Goal: Task Accomplishment & Management: Manage account settings

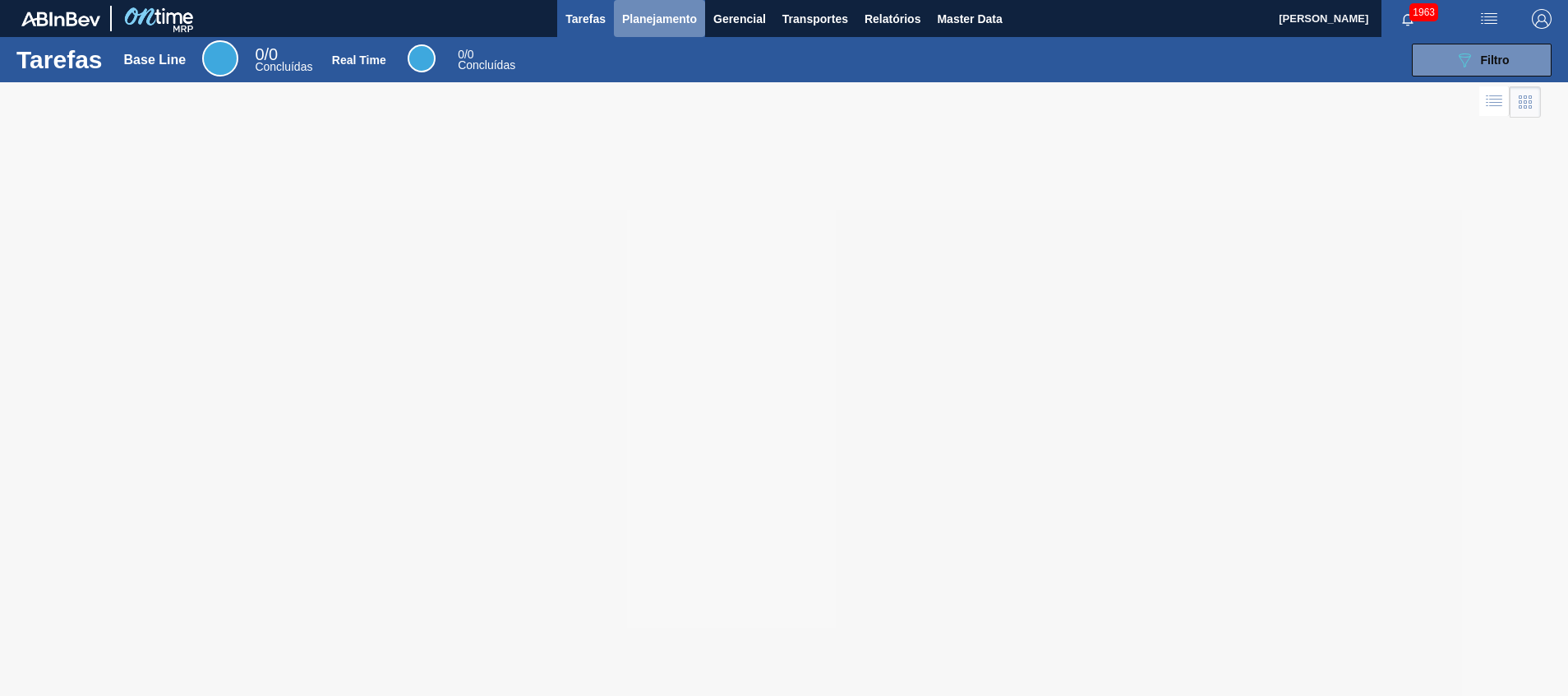
click at [645, 19] on span "Planejamento" at bounding box center [659, 18] width 75 height 20
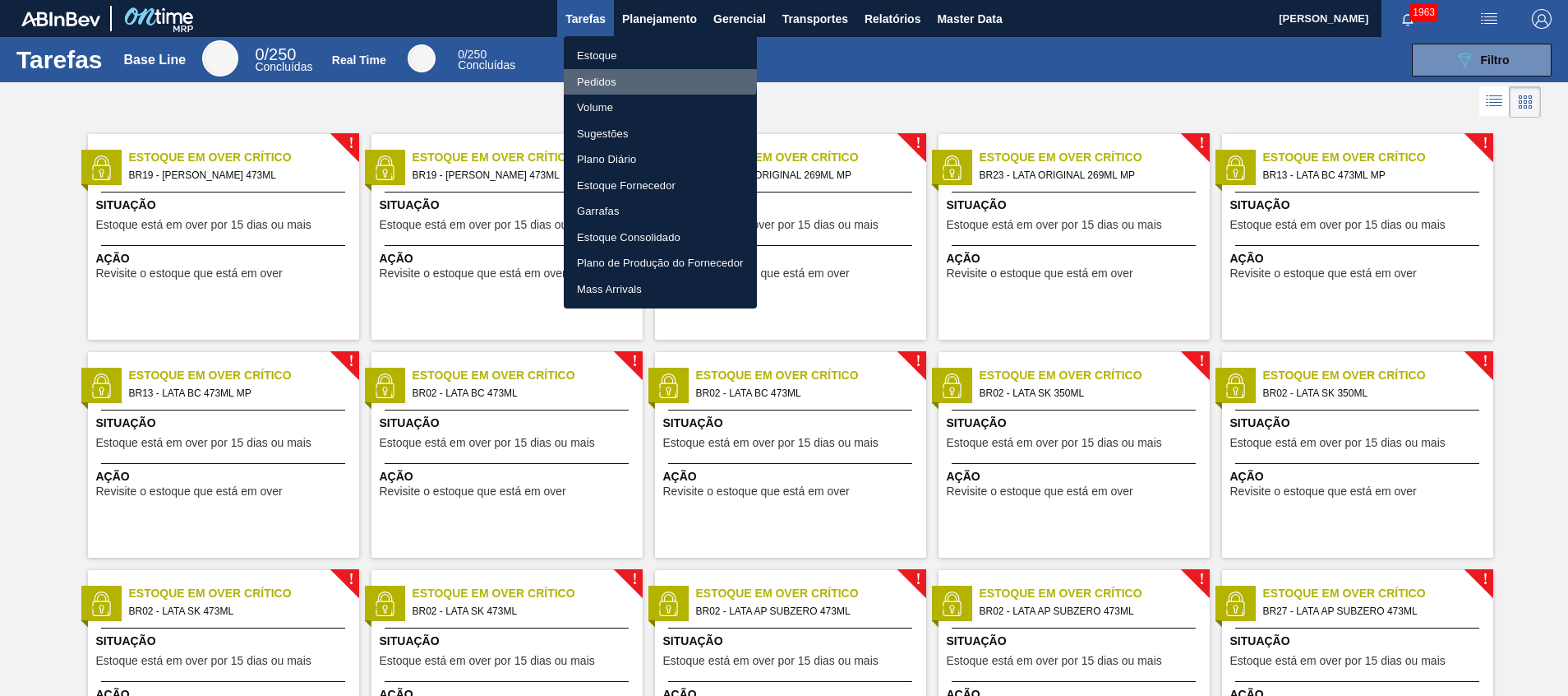
click at [618, 71] on li "Pedidos" at bounding box center [660, 82] width 193 height 26
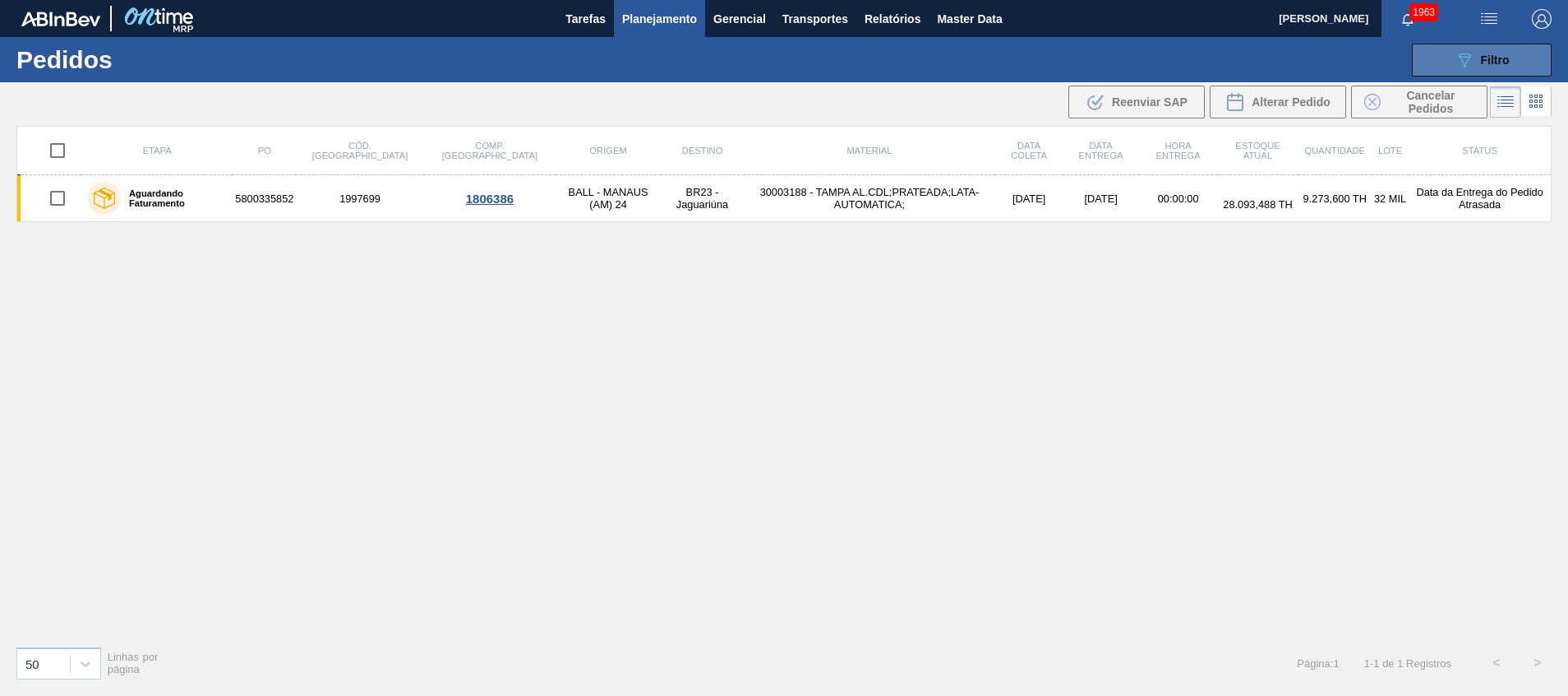
click at [1478, 47] on button "089F7B8B-B2A5-4AFE-B5C0-19BA573D28AC Filtro" at bounding box center [1482, 60] width 140 height 33
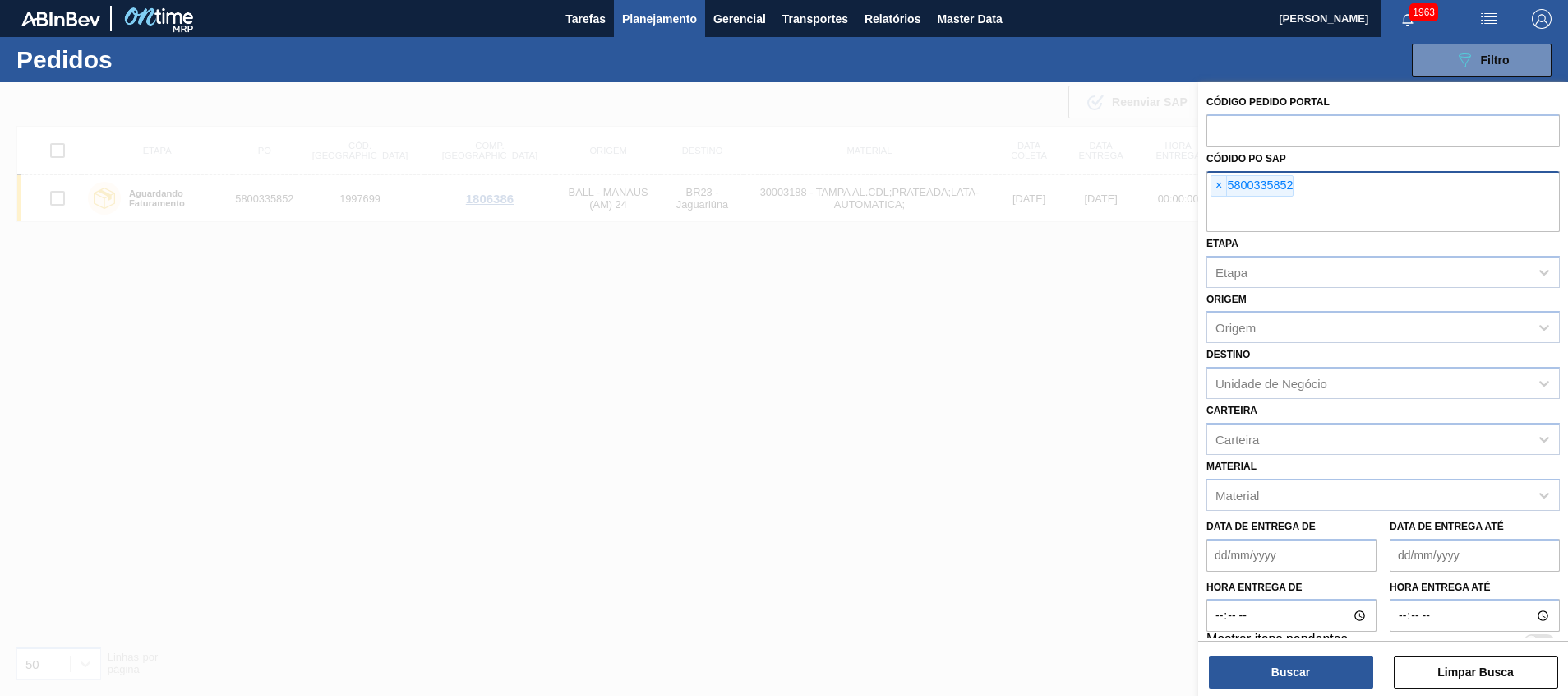
click at [1357, 212] on input "text" at bounding box center [1383, 216] width 354 height 31
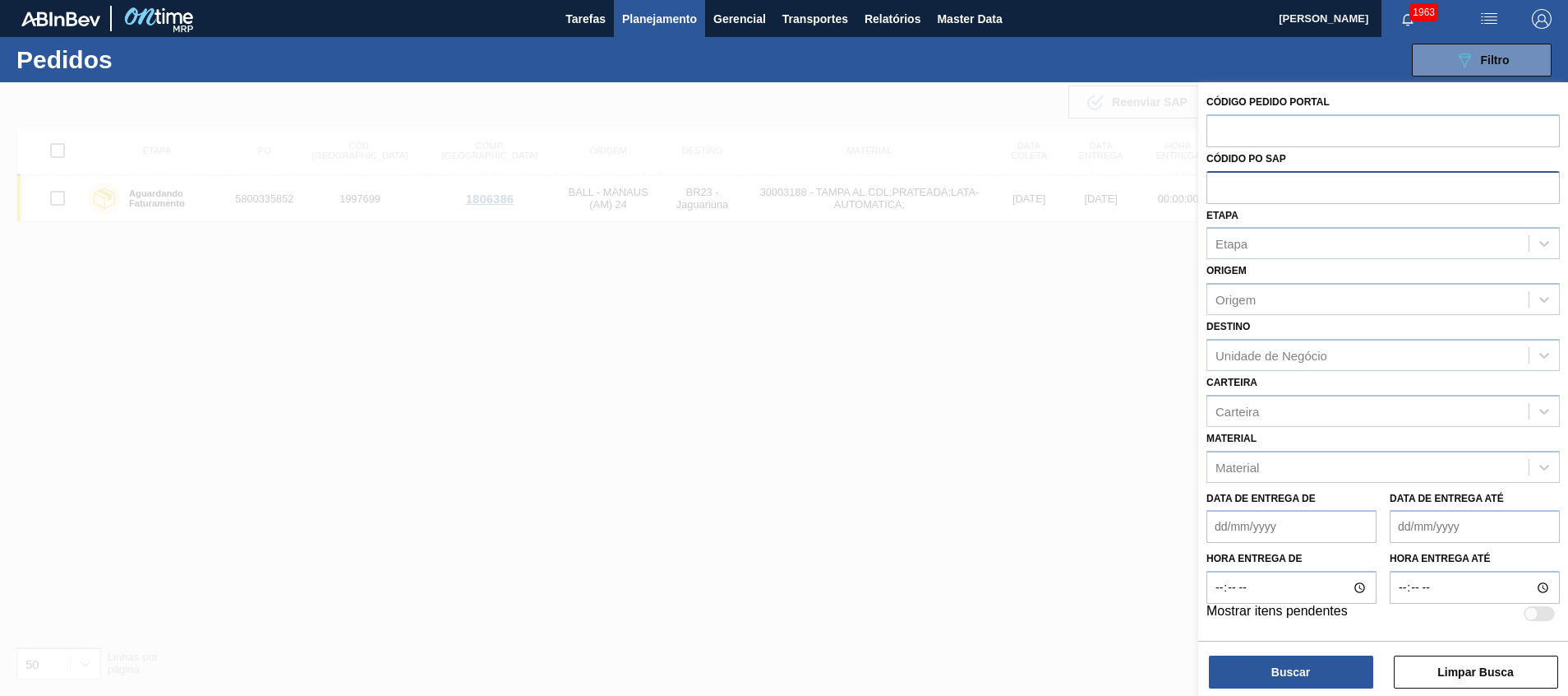
paste input "5800335852"
type input "5800335852"
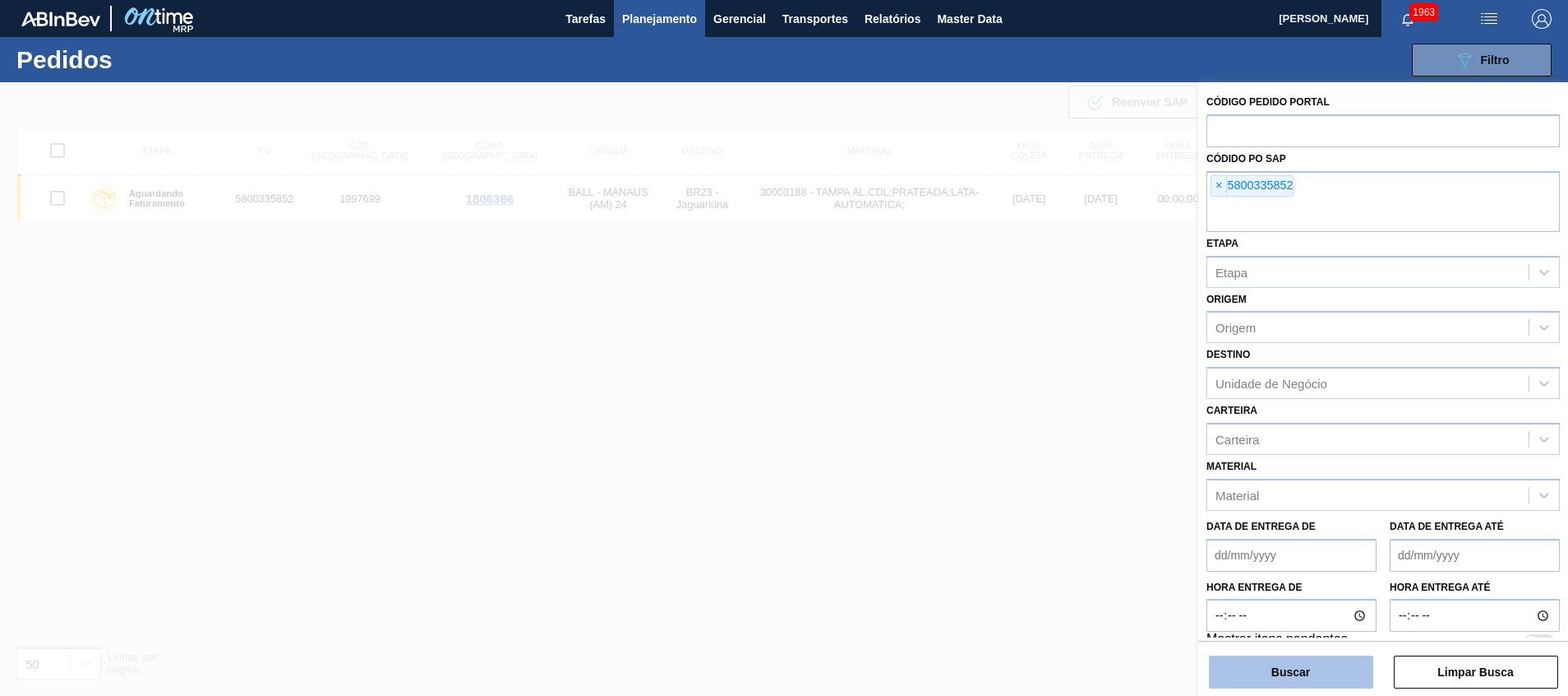
click at [1260, 681] on button "Buscar" at bounding box center [1291, 672] width 164 height 33
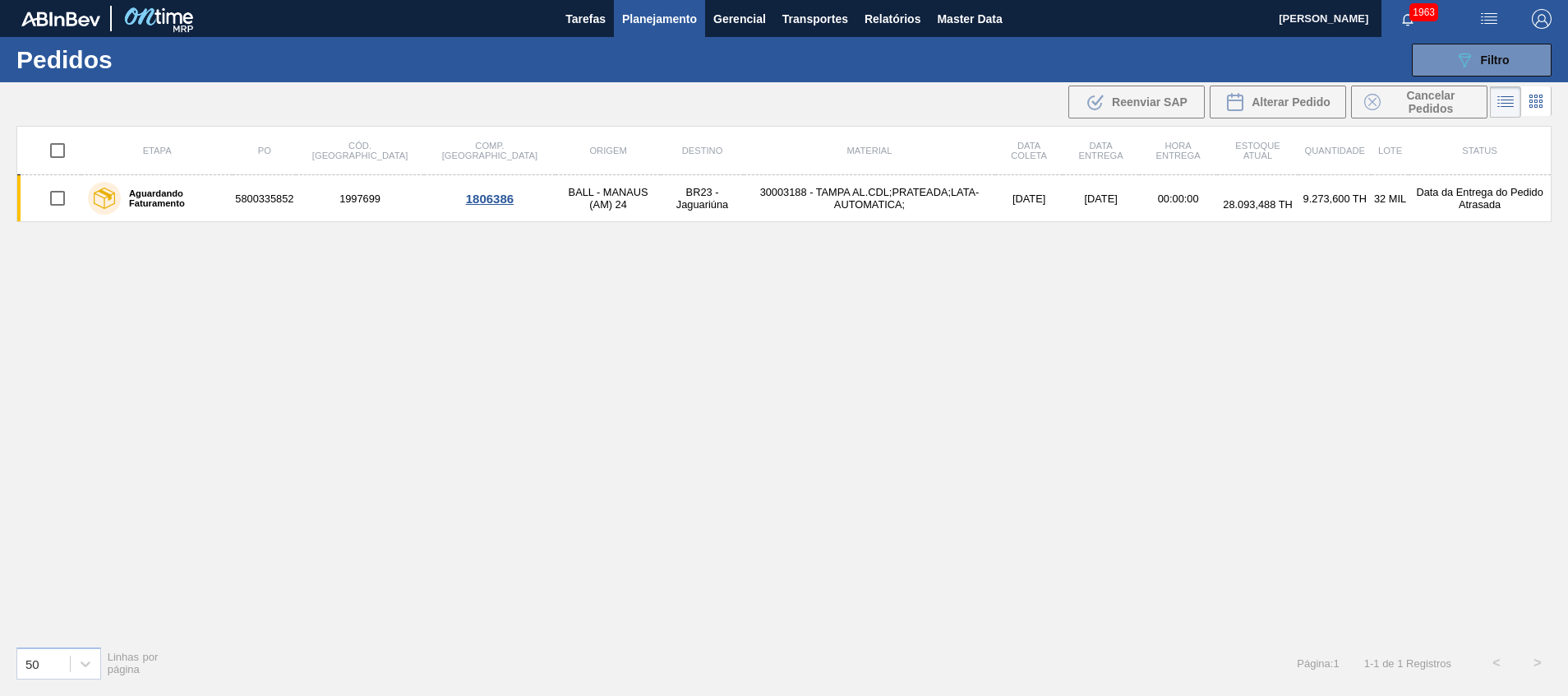
click at [916, 193] on td "30003188 - TAMPA AL.CDL;PRATEADA;LATA-AUTOMATICA;" at bounding box center [869, 199] width 251 height 47
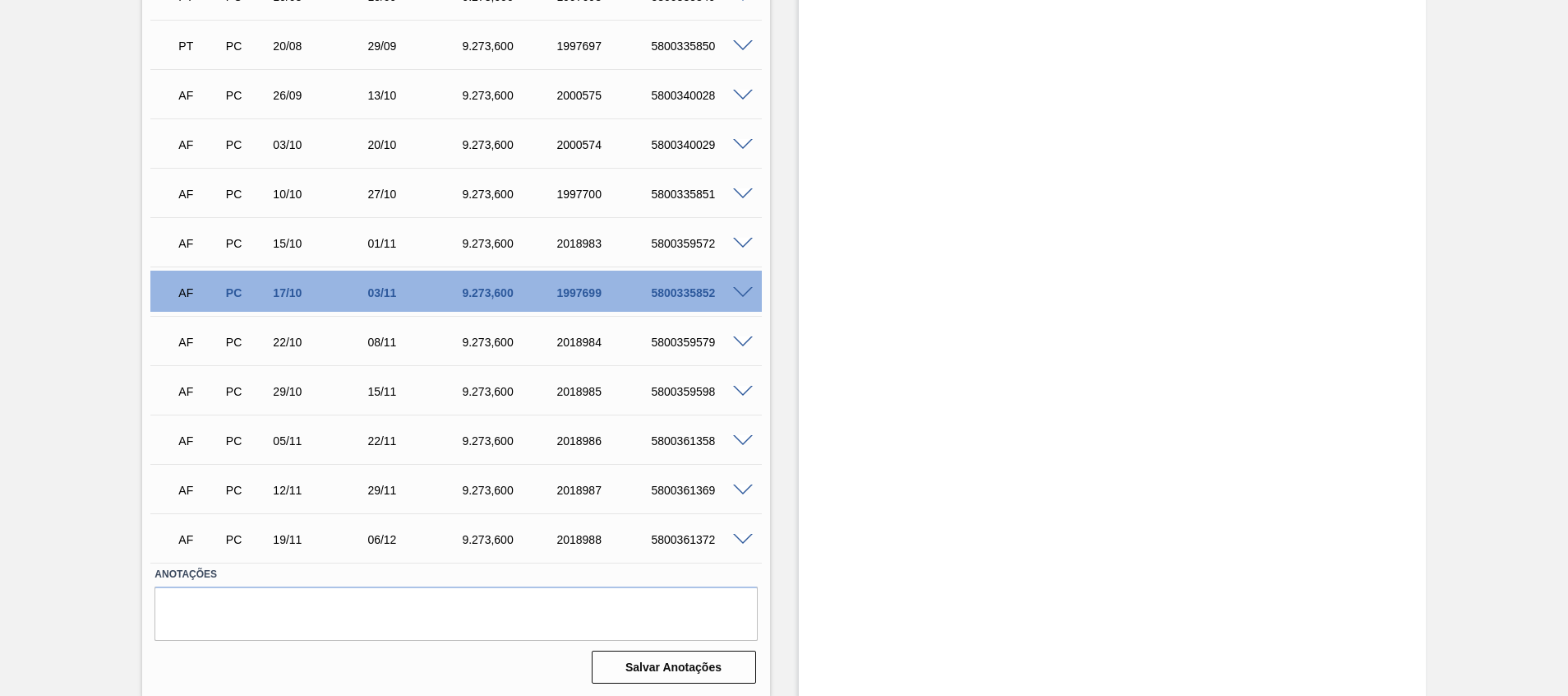
scroll to position [497, 0]
click at [738, 290] on span at bounding box center [743, 291] width 20 height 12
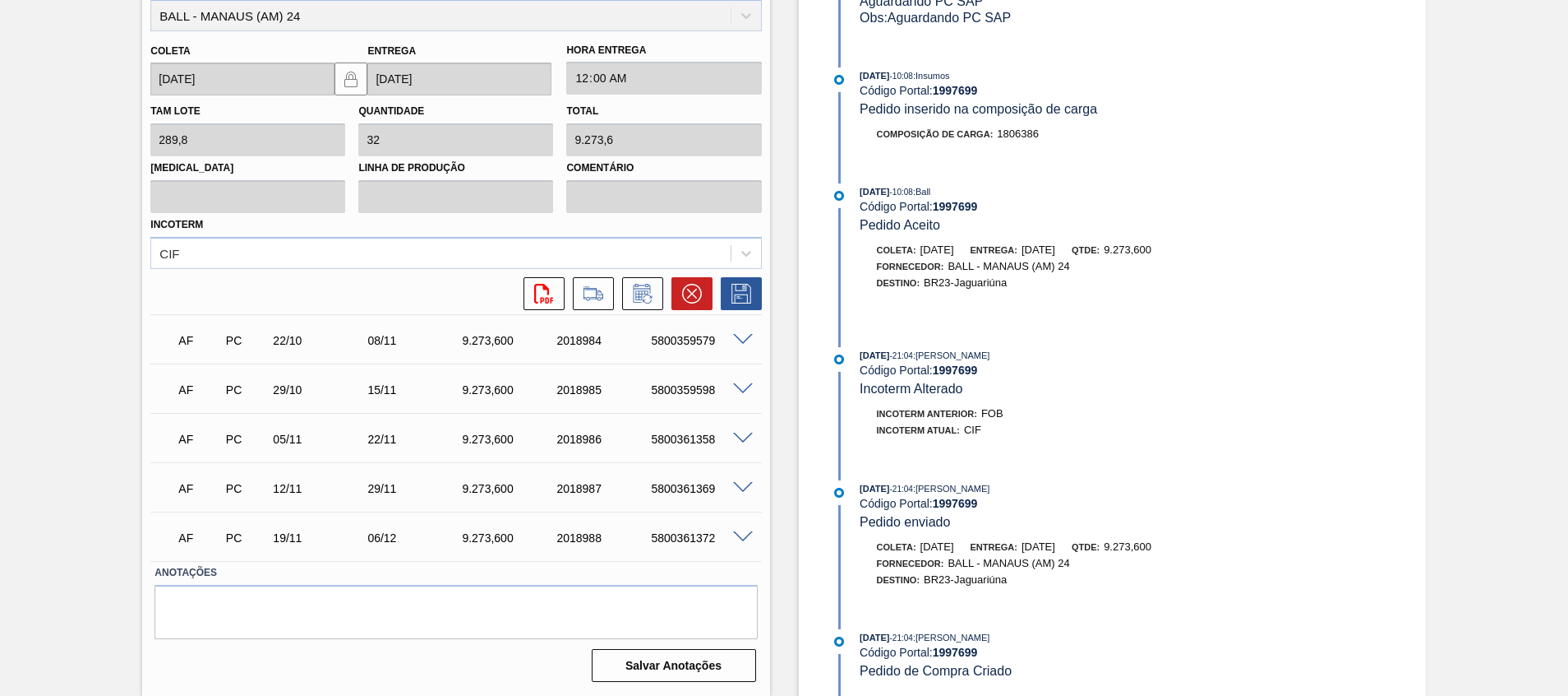
scroll to position [527, 0]
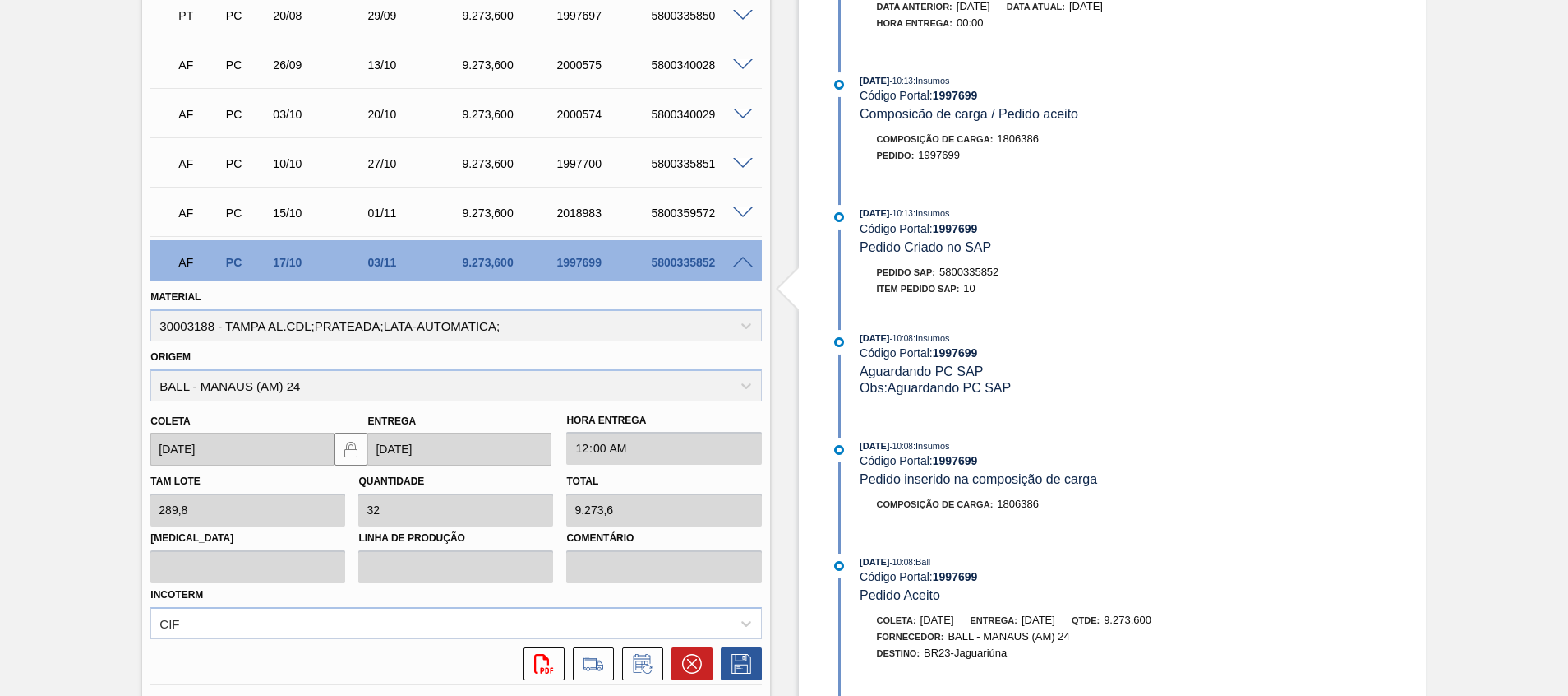
click at [354, 372] on div "Origem BALL - MANAUS (AM) 24" at bounding box center [456, 373] width 611 height 56
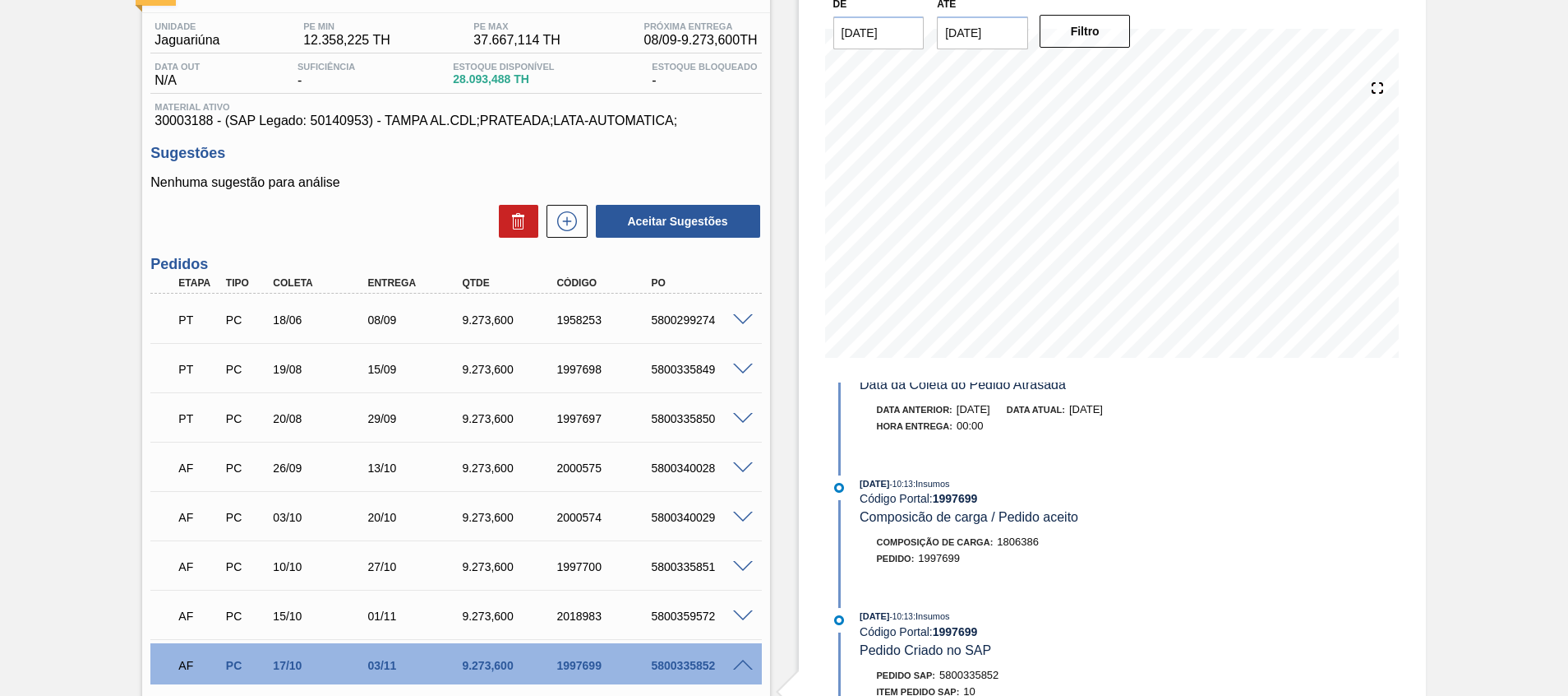
scroll to position [0, 0]
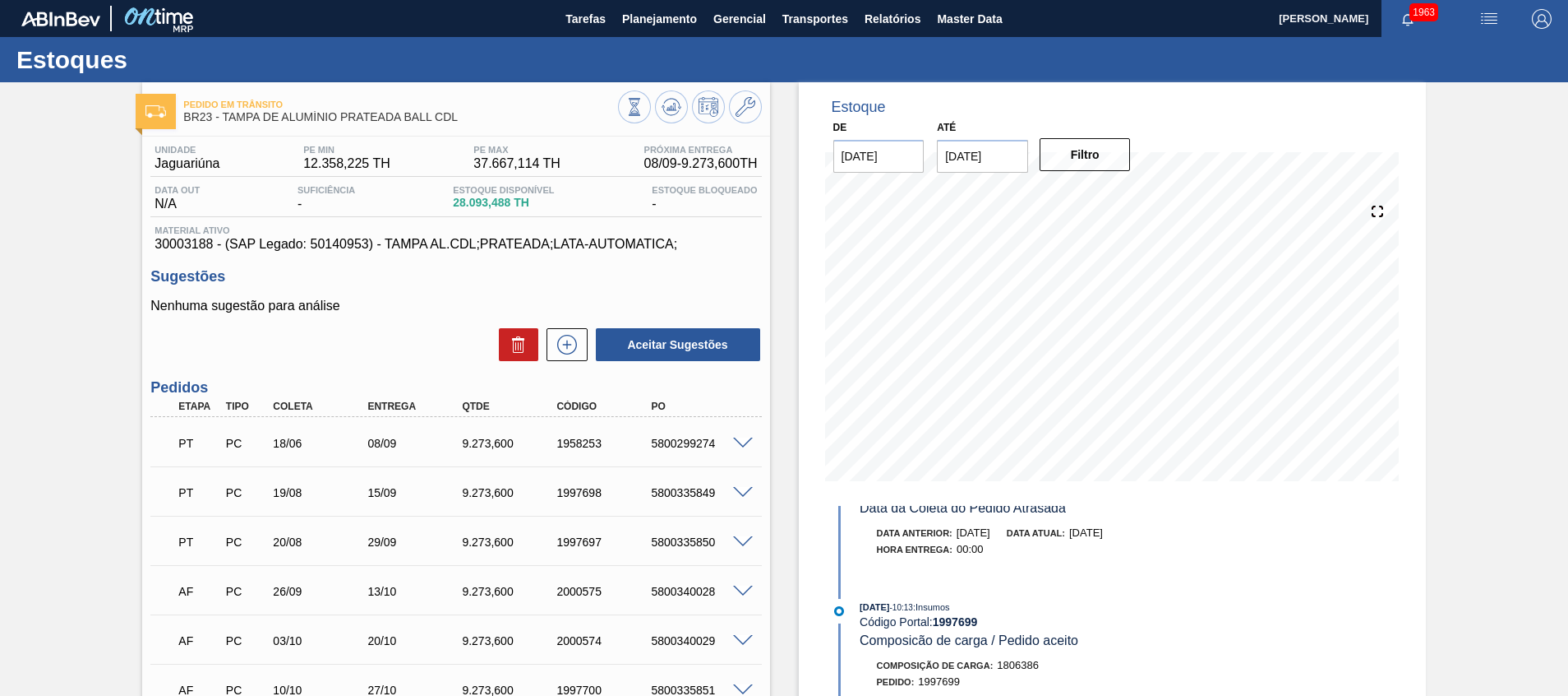
click at [986, 147] on input "[DATE]" at bounding box center [983, 156] width 91 height 33
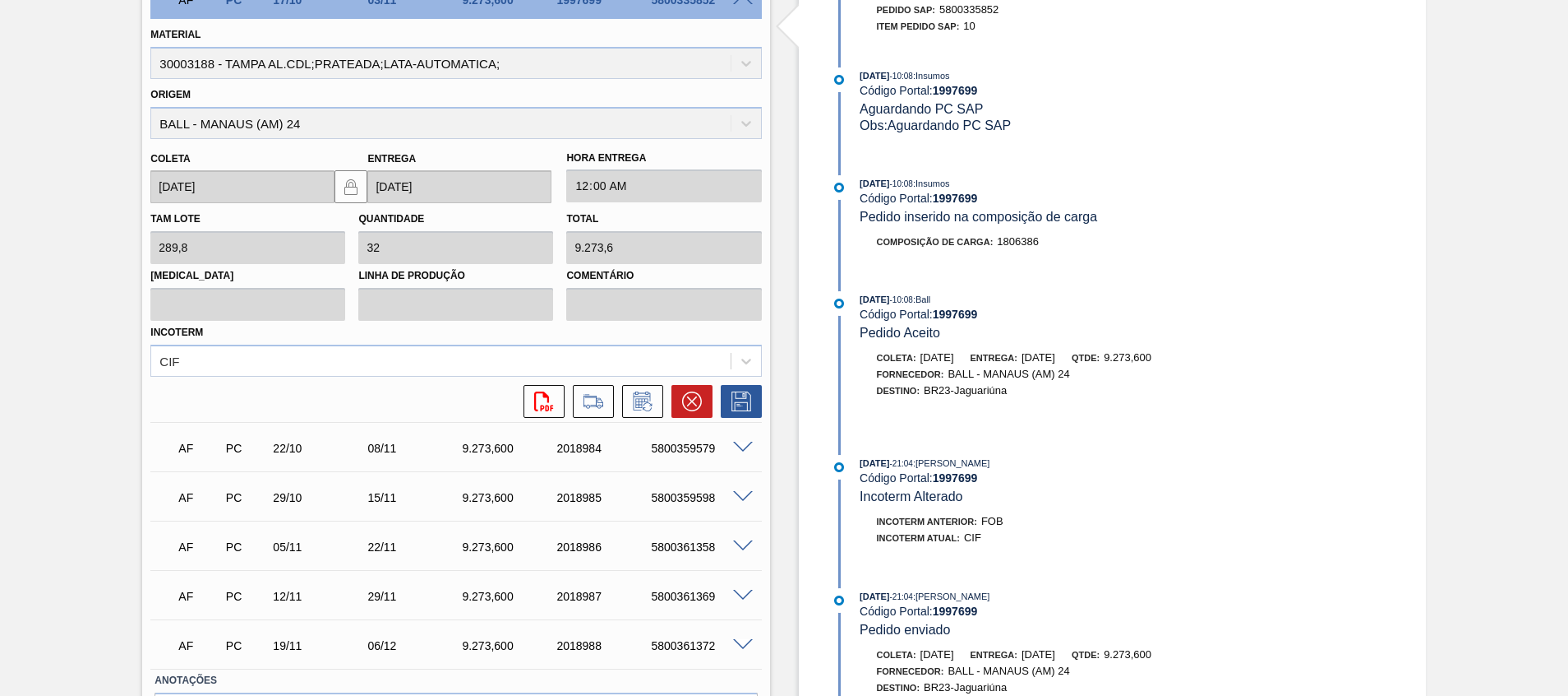
scroll to position [896, 0]
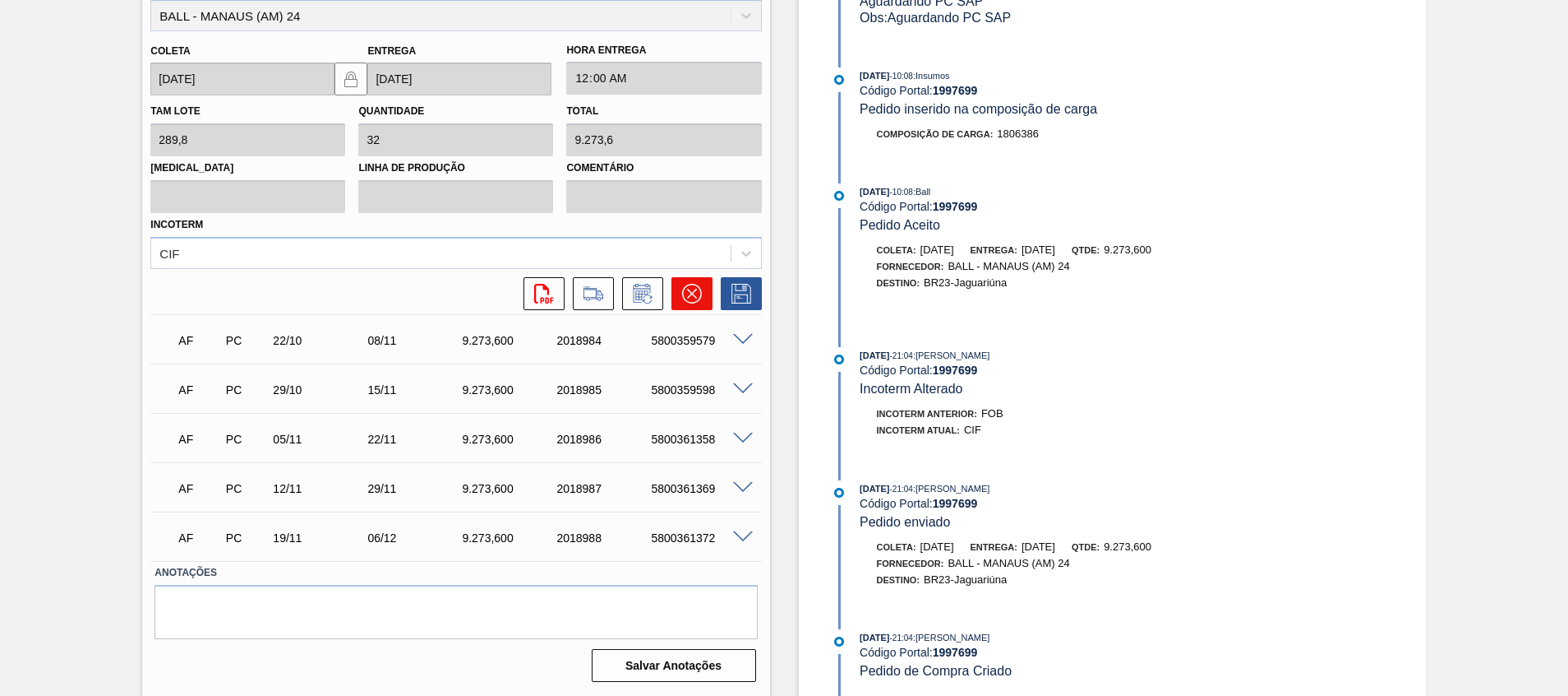
click at [686, 292] on icon at bounding box center [691, 294] width 20 height 20
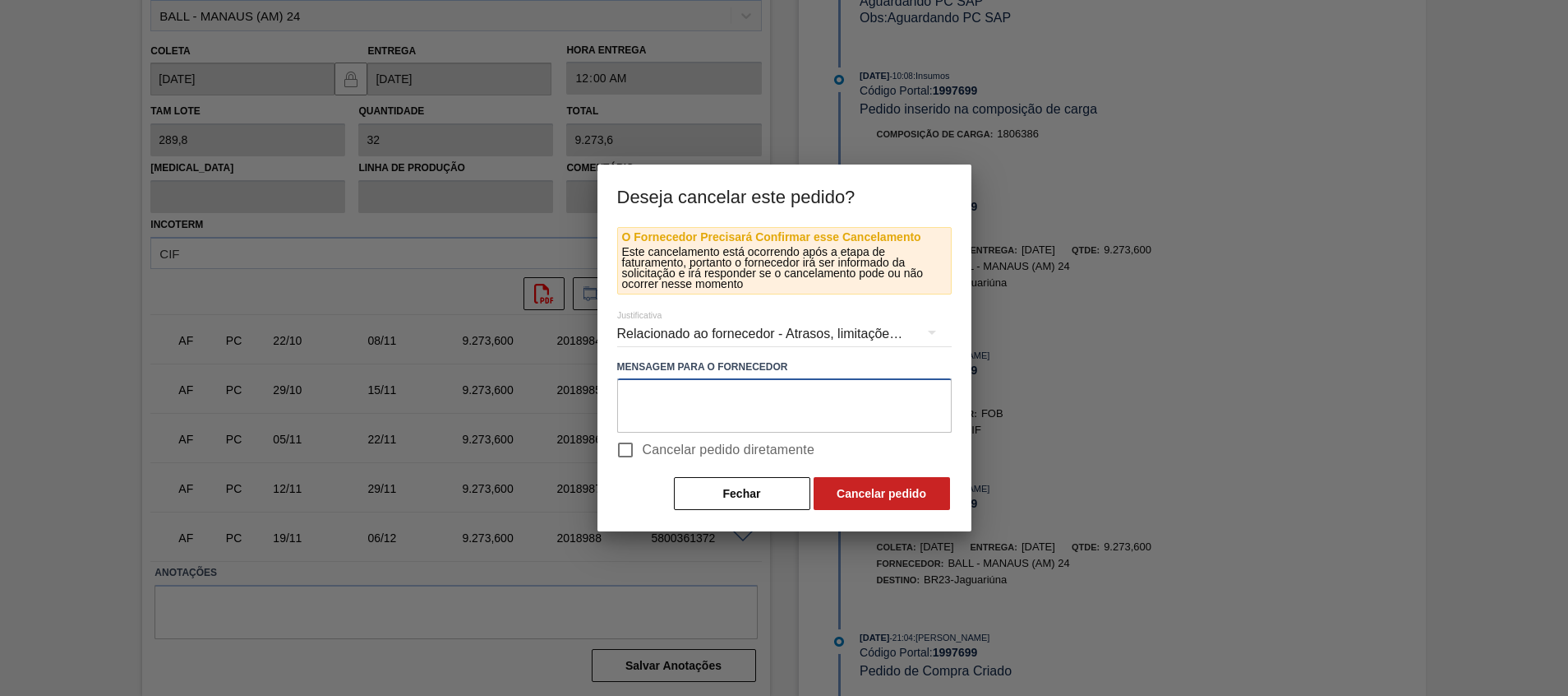
click at [687, 423] on textarea at bounding box center [784, 405] width 335 height 54
type textarea "Virada p/ [GEOGRAPHIC_DATA]"
click at [683, 456] on span "Cancelar pedido diretamente" at bounding box center [729, 450] width 173 height 20
click at [643, 456] on input "Cancelar pedido diretamente" at bounding box center [626, 450] width 35 height 35
checkbox input "true"
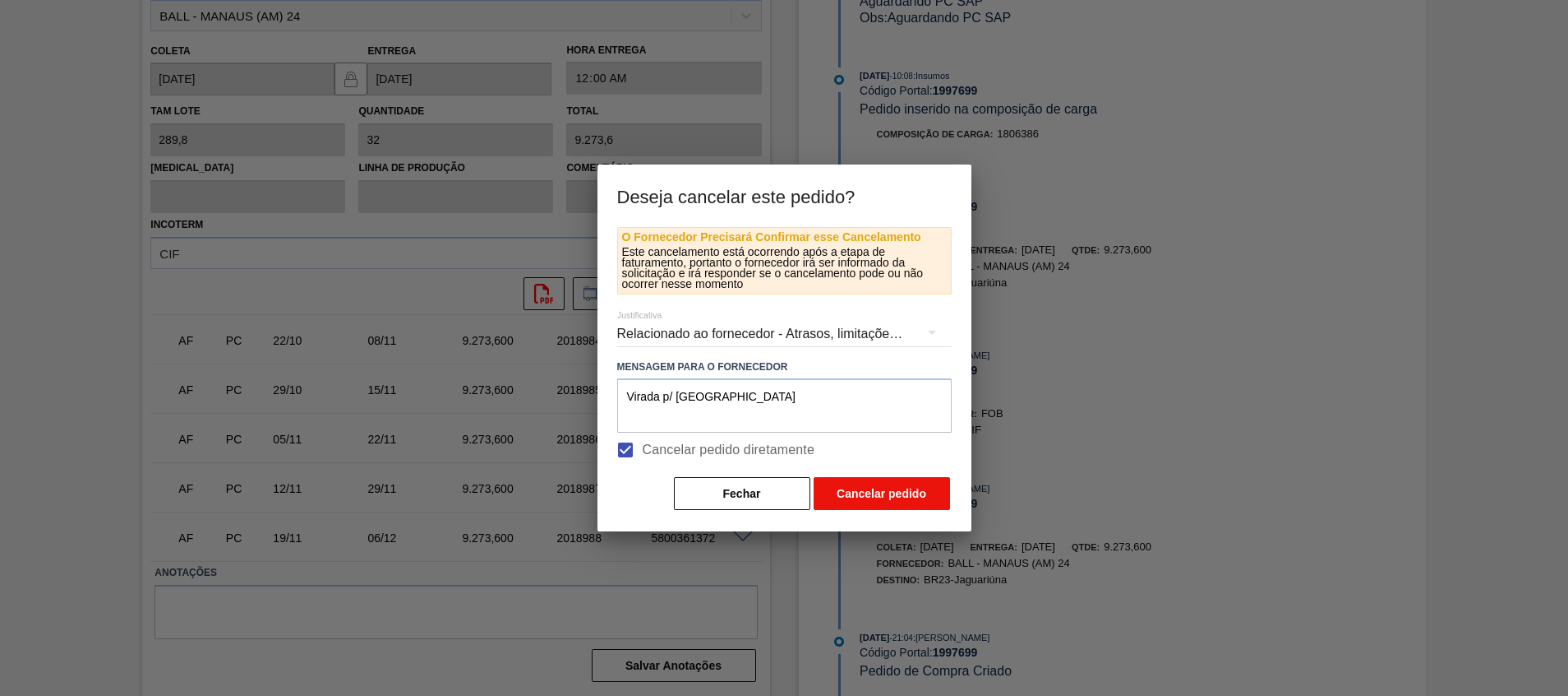
click at [905, 483] on button "Cancelar pedido" at bounding box center [882, 493] width 136 height 33
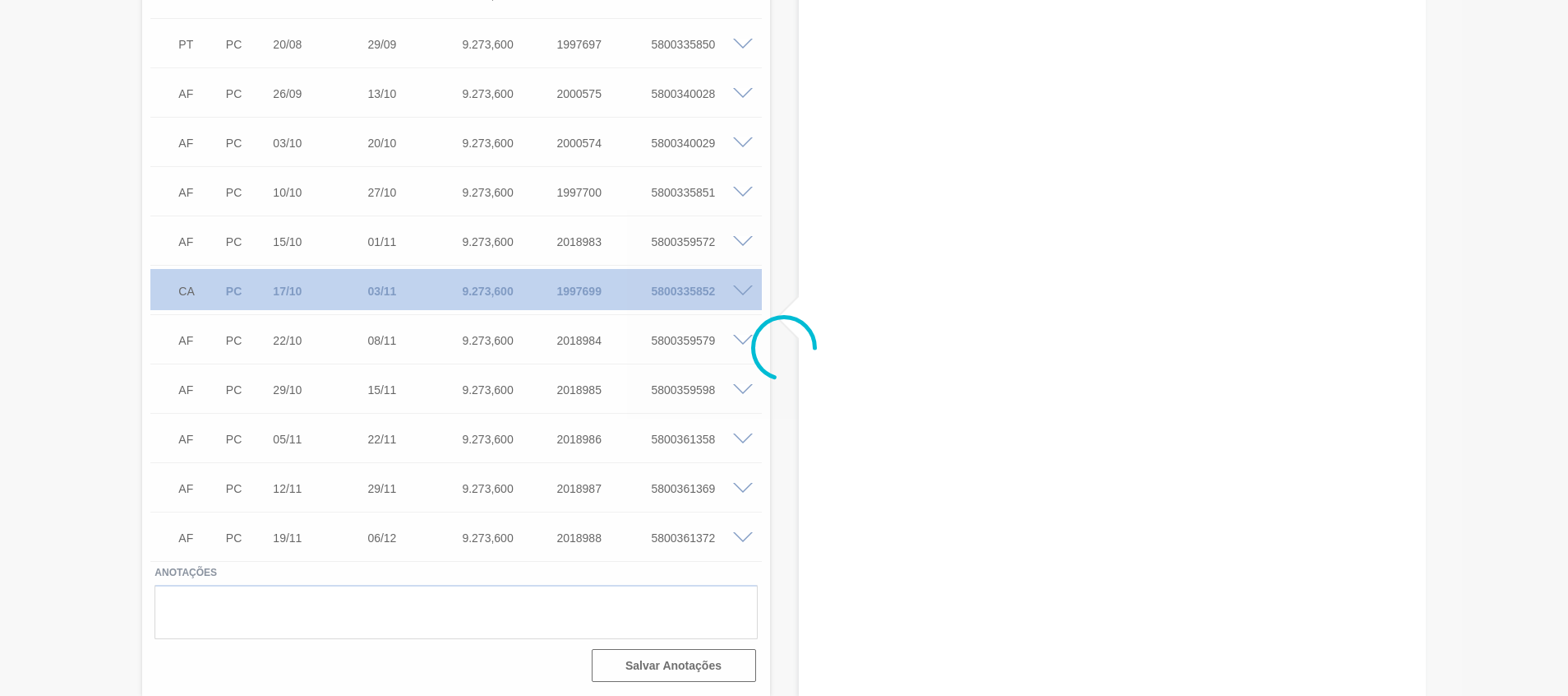
scroll to position [497, 0]
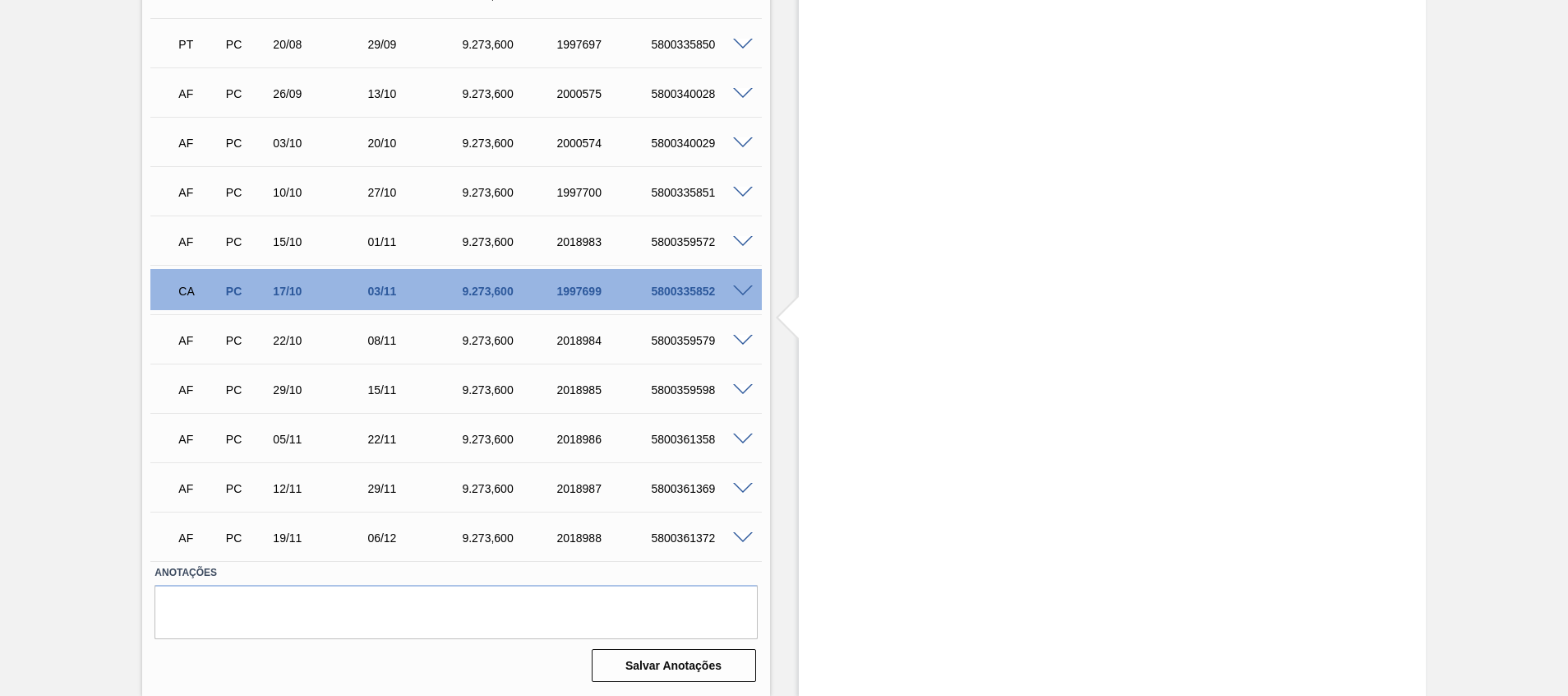
click at [743, 249] on div "AF PC 15/10 01/11 9.273,[PHONE_NUMBER] 5800359572" at bounding box center [456, 240] width 611 height 41
click at [736, 239] on span at bounding box center [743, 242] width 20 height 12
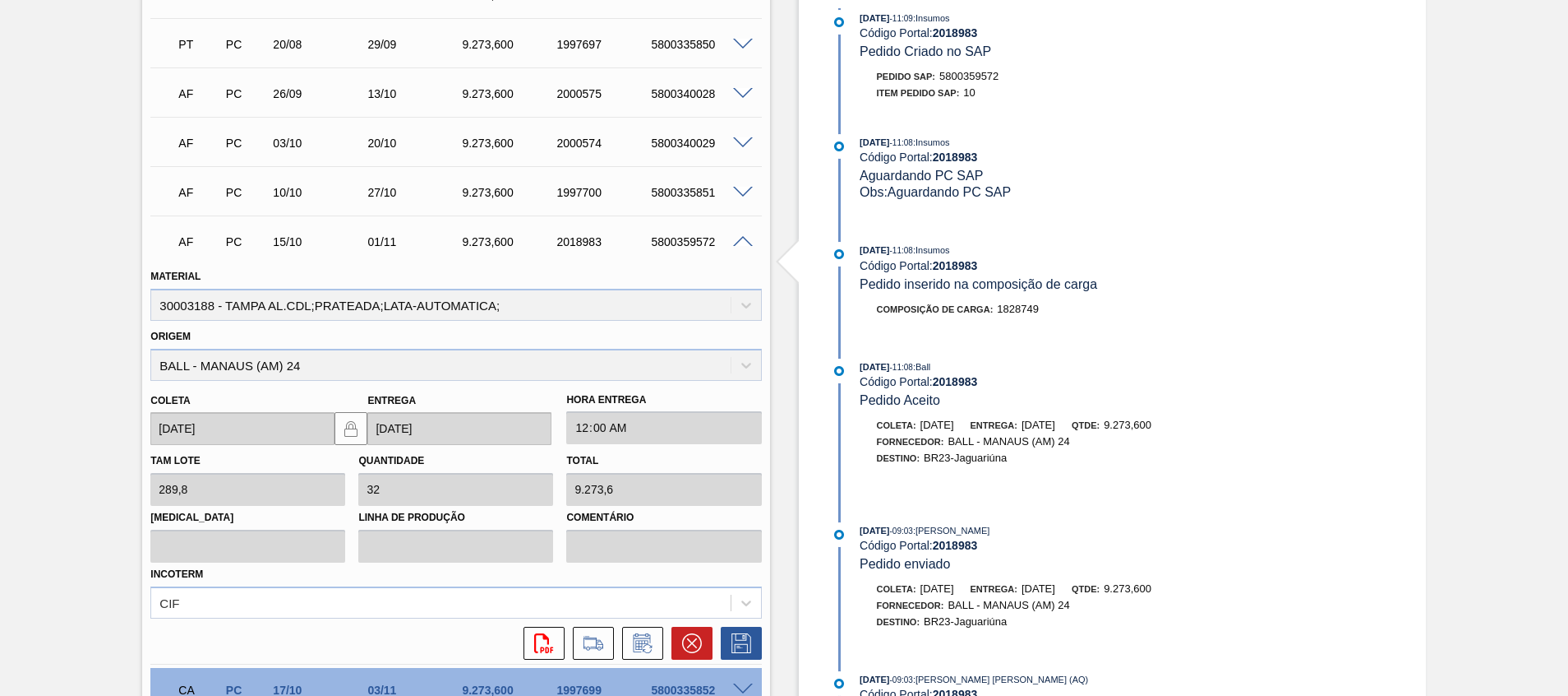
scroll to position [896, 0]
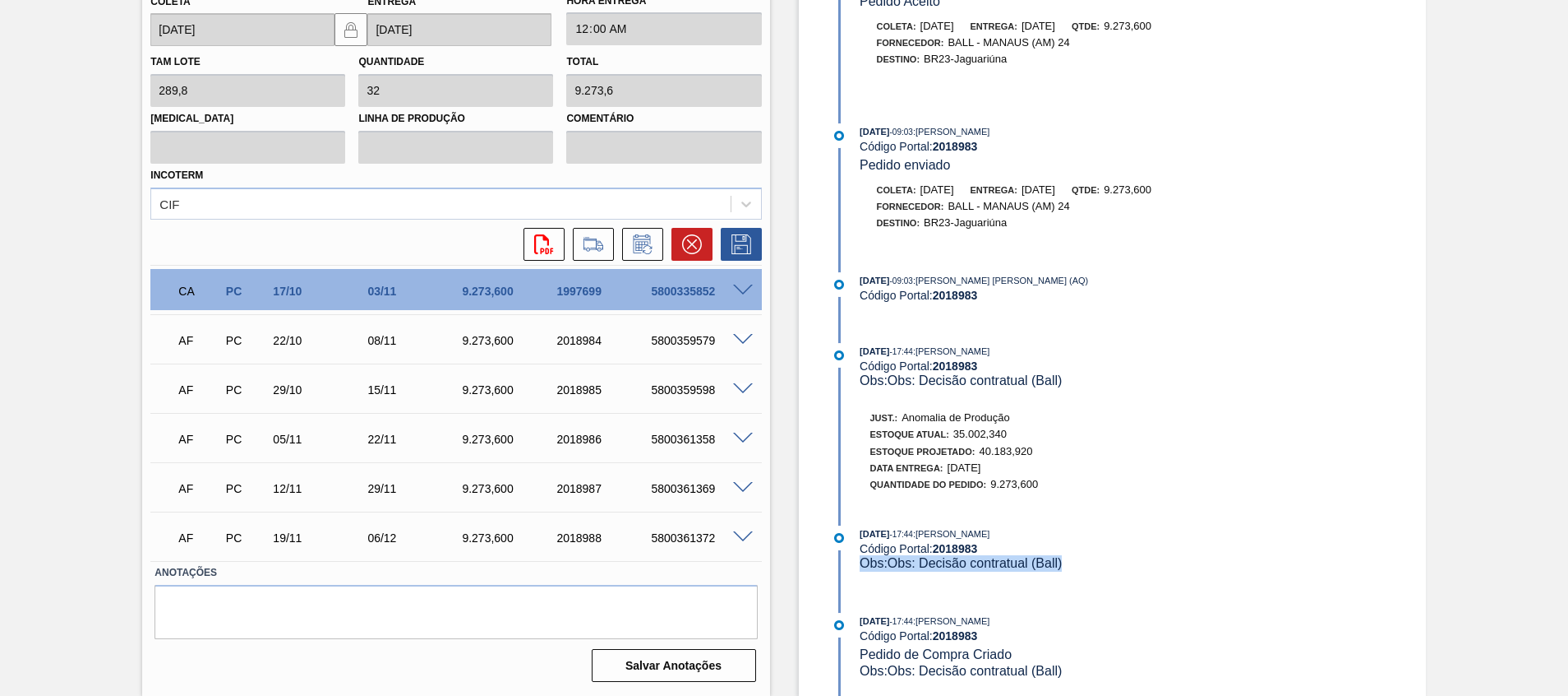
drag, startPoint x: 1088, startPoint y: 555, endPoint x: 1029, endPoint y: 547, distance: 59.5
click at [1026, 545] on div "[DATE] 17:44 : [PERSON_NAME] Código Portal: 2018983 Obs: Obs: Decisão contratua…" at bounding box center [1055, 548] width 390 height 46
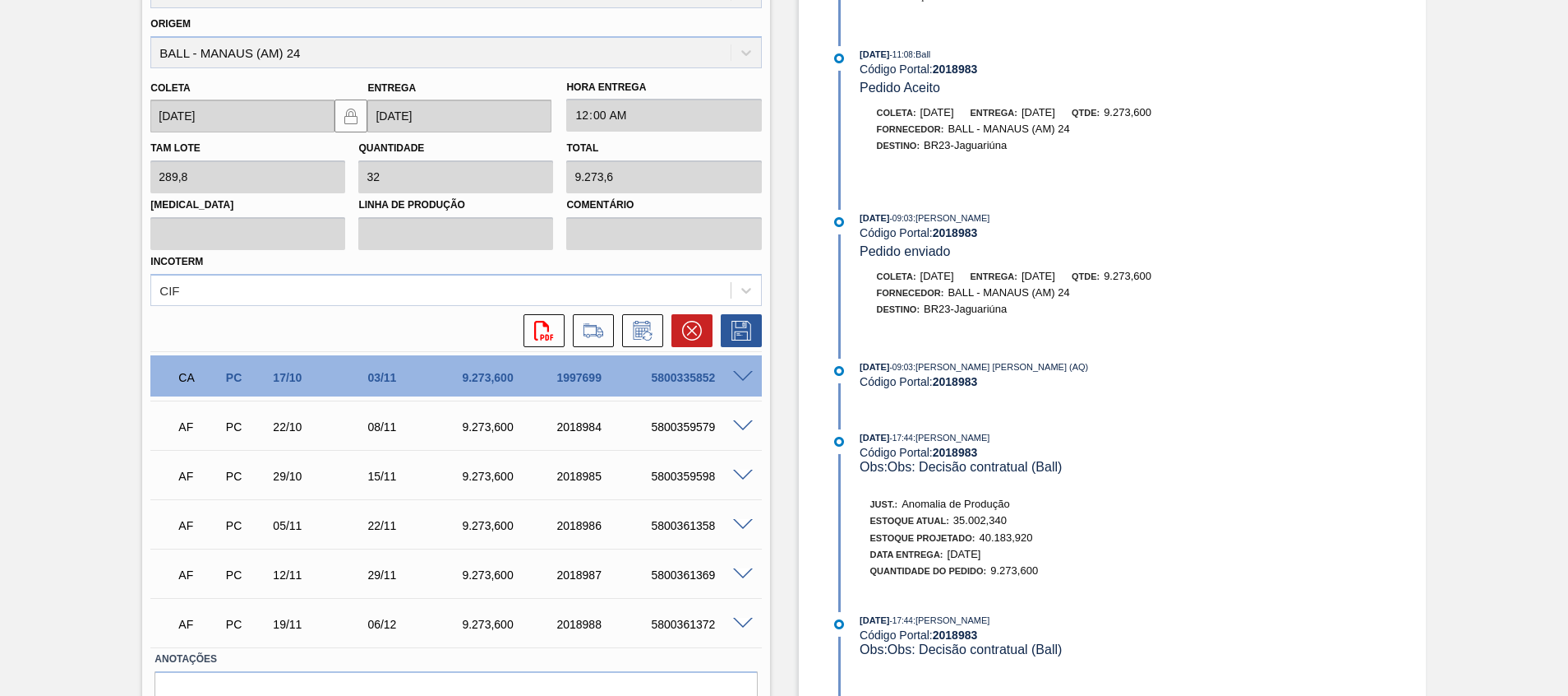
scroll to position [773, 0]
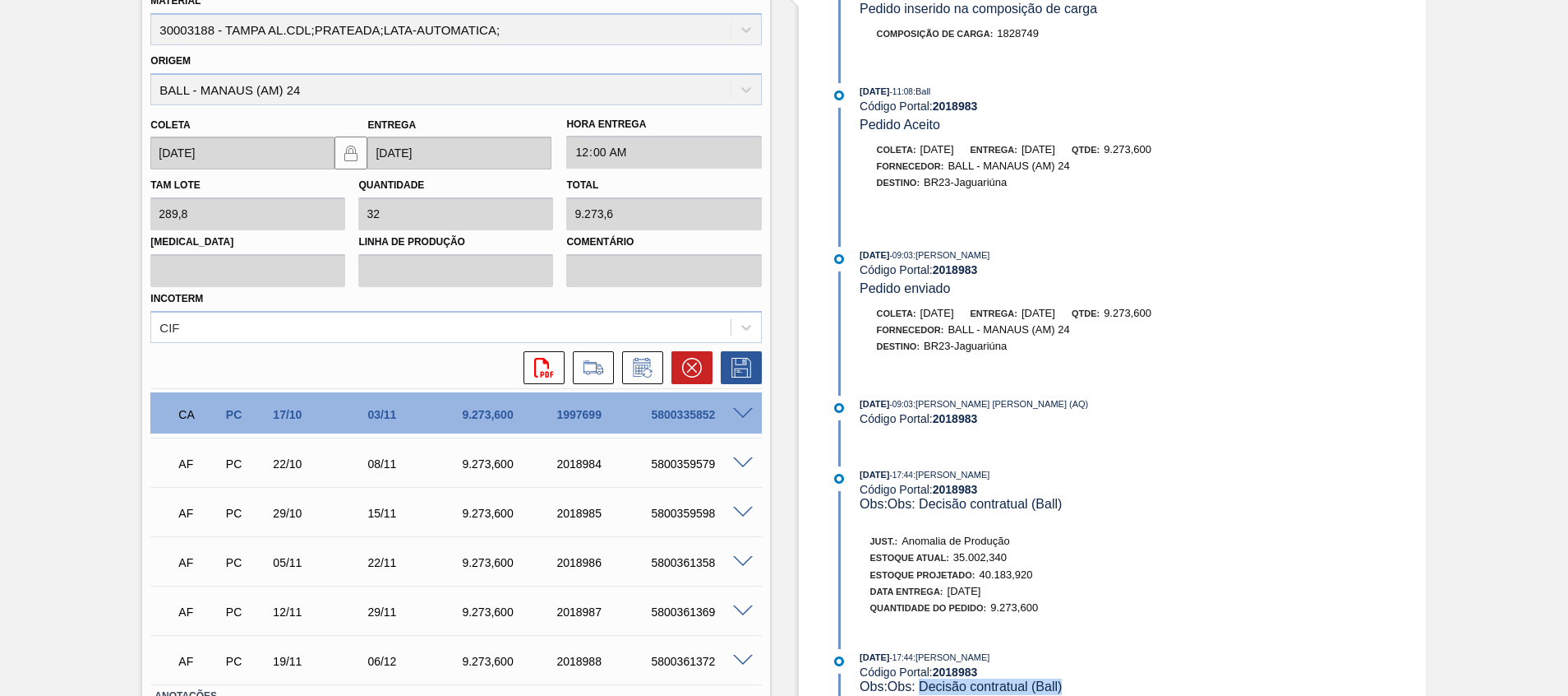
drag, startPoint x: 1065, startPoint y: 691, endPoint x: 923, endPoint y: 689, distance: 142.0
click at [923, 689] on div "Obs: Obs: Decisão contratual (Ball)" at bounding box center [1055, 687] width 390 height 16
copy span "Decisão contratual (Ball)"
click at [1527, 435] on div "Pedido [PERSON_NAME] BR23 - [GEOGRAPHIC_DATA] DE ALUMÍNIO PRATEADA BALL CDL Uni…" at bounding box center [784, 64] width 1568 height 1510
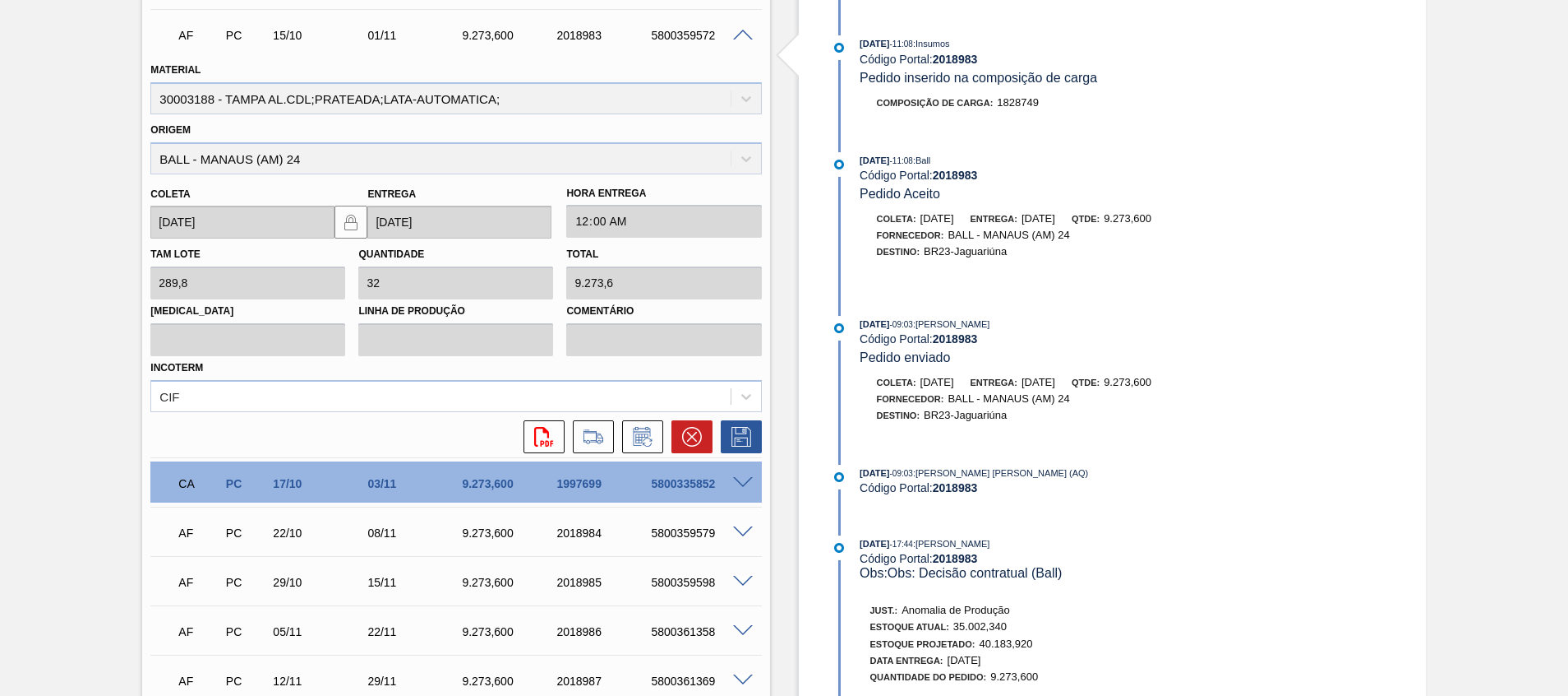
scroll to position [649, 0]
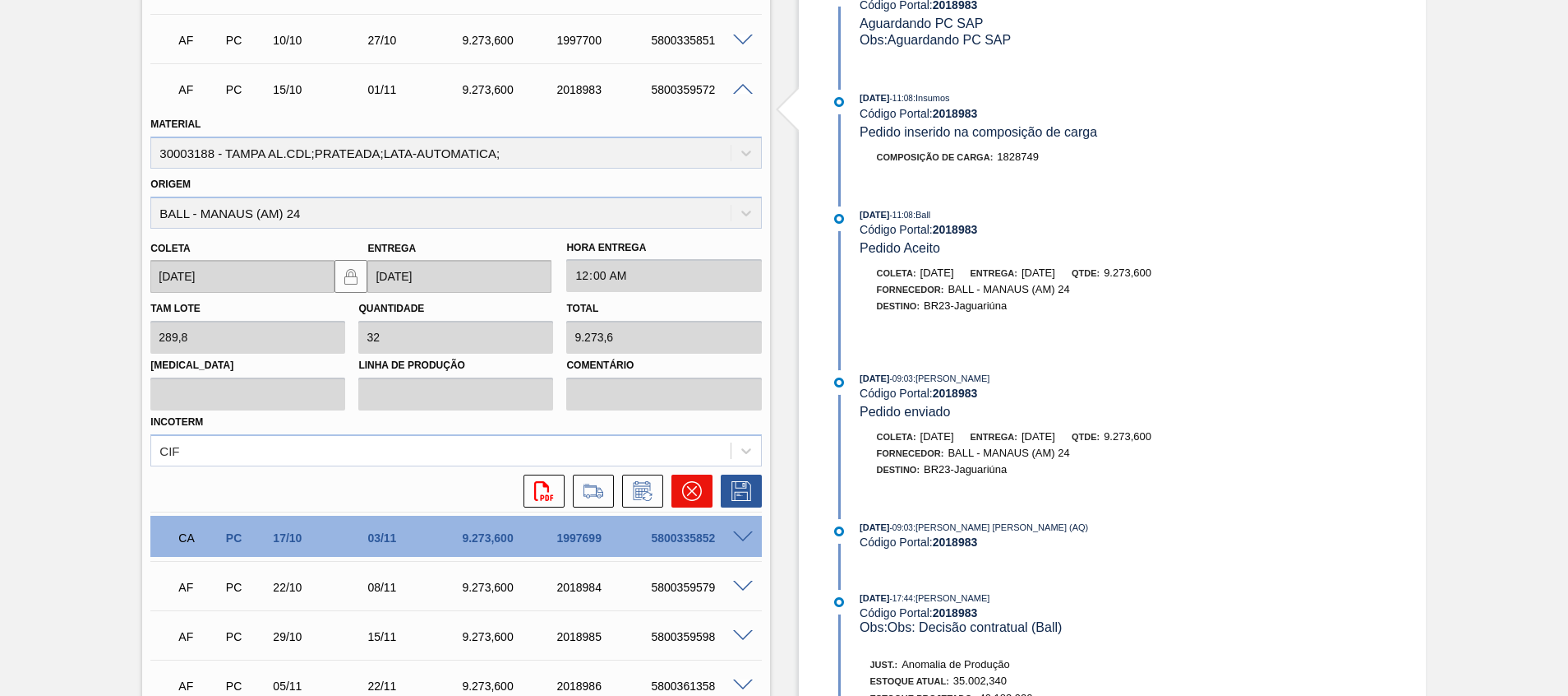
click at [695, 492] on icon at bounding box center [691, 490] width 20 height 20
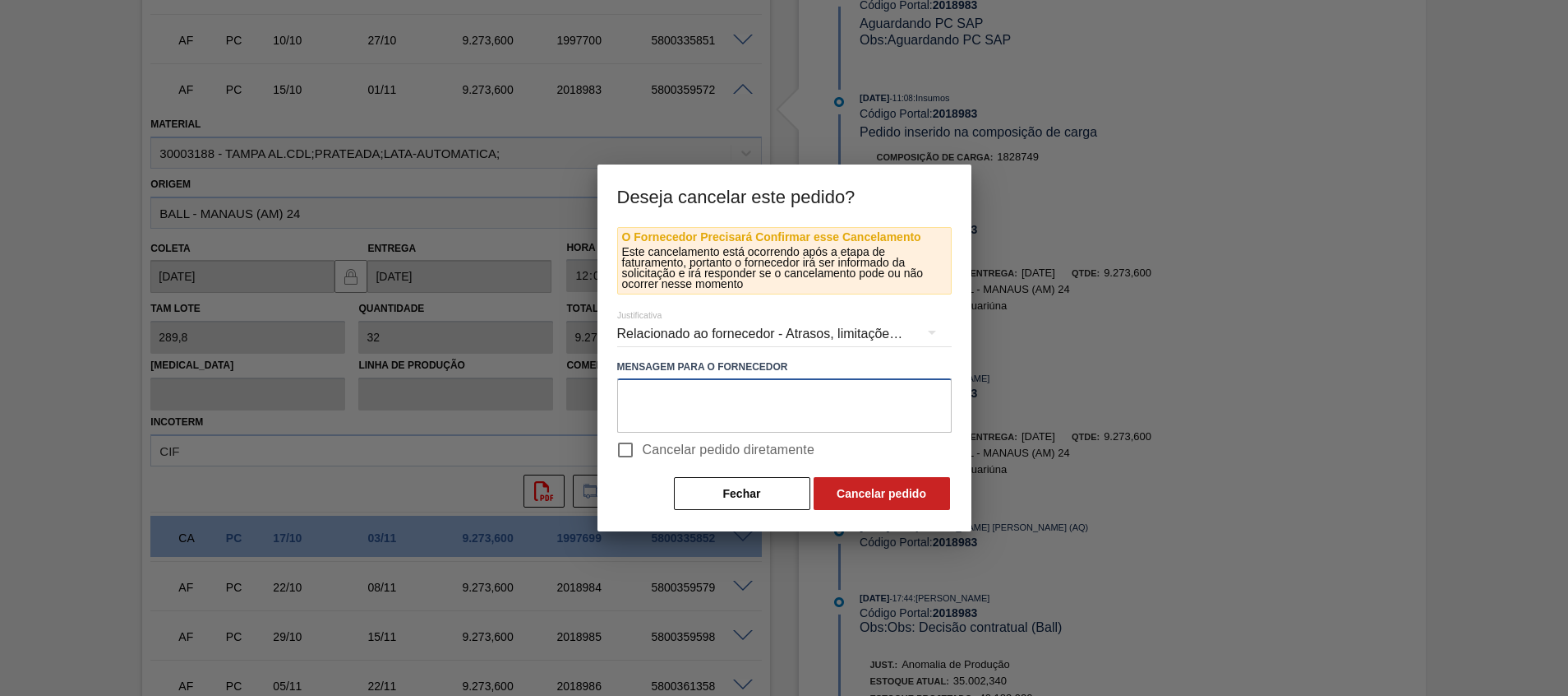
click at [751, 403] on textarea at bounding box center [784, 405] width 335 height 54
type textarea "i"
type textarea "Virada p/ [GEOGRAPHIC_DATA]"
click at [771, 459] on span "Cancelar pedido diretamente" at bounding box center [729, 450] width 173 height 20
click at [643, 459] on input "Cancelar pedido diretamente" at bounding box center [626, 450] width 35 height 35
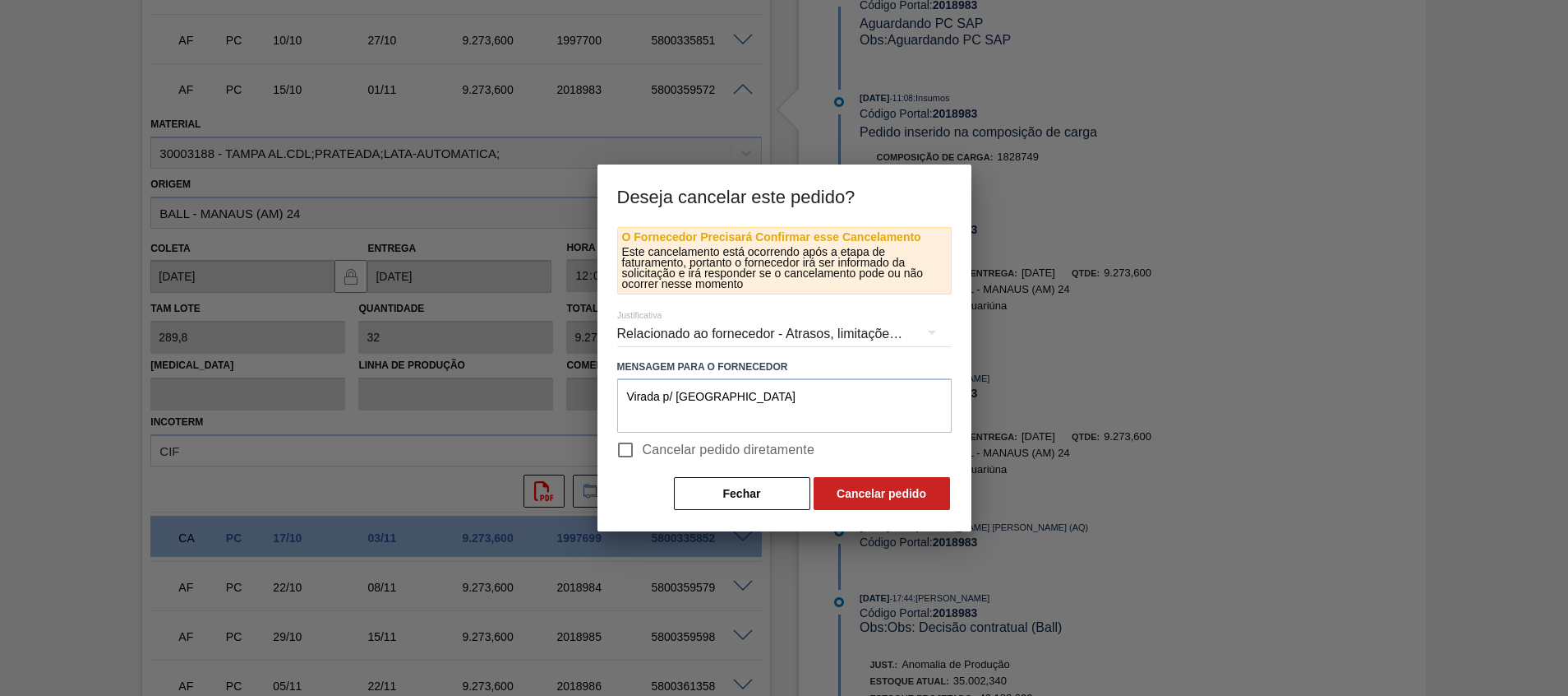
checkbox input "true"
click at [865, 489] on button "Cancelar pedido" at bounding box center [882, 493] width 136 height 33
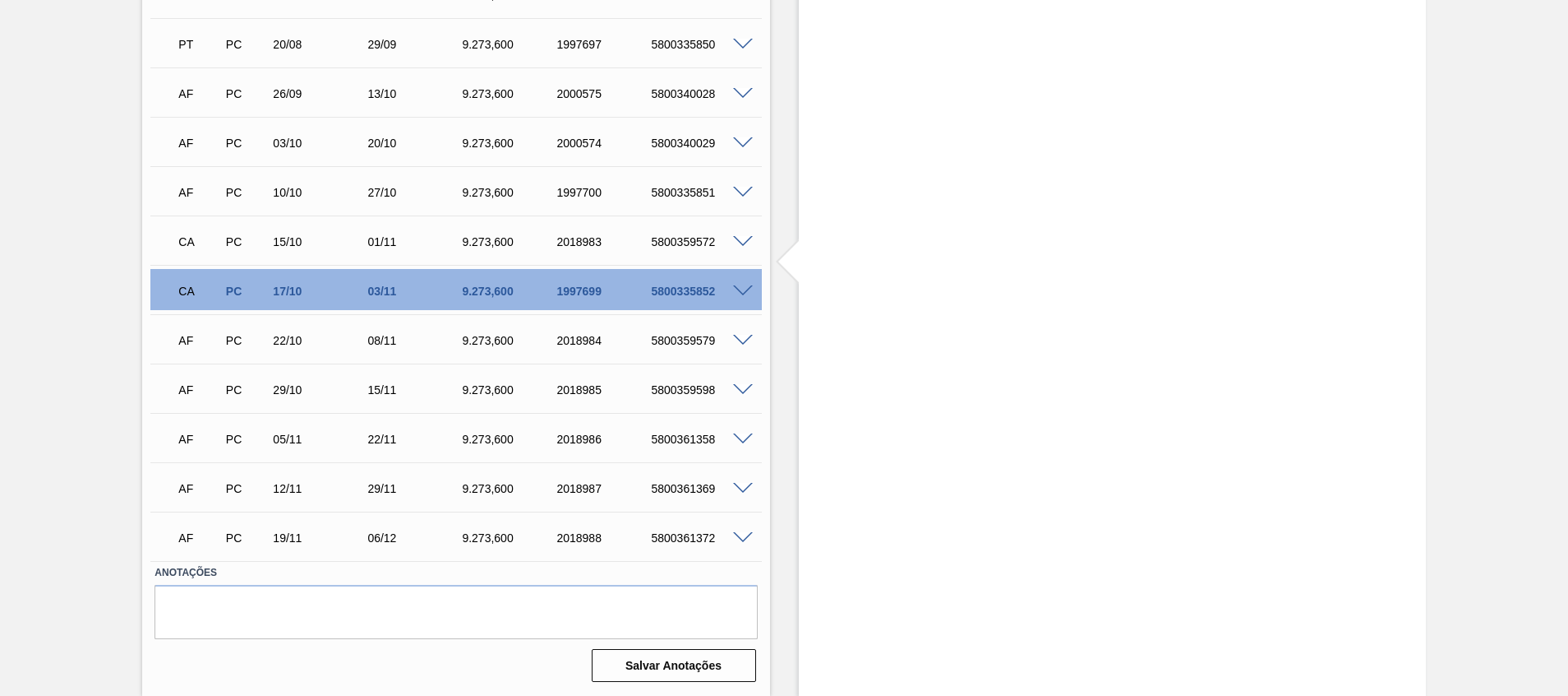
scroll to position [497, 0]
click at [745, 345] on span at bounding box center [743, 341] width 20 height 12
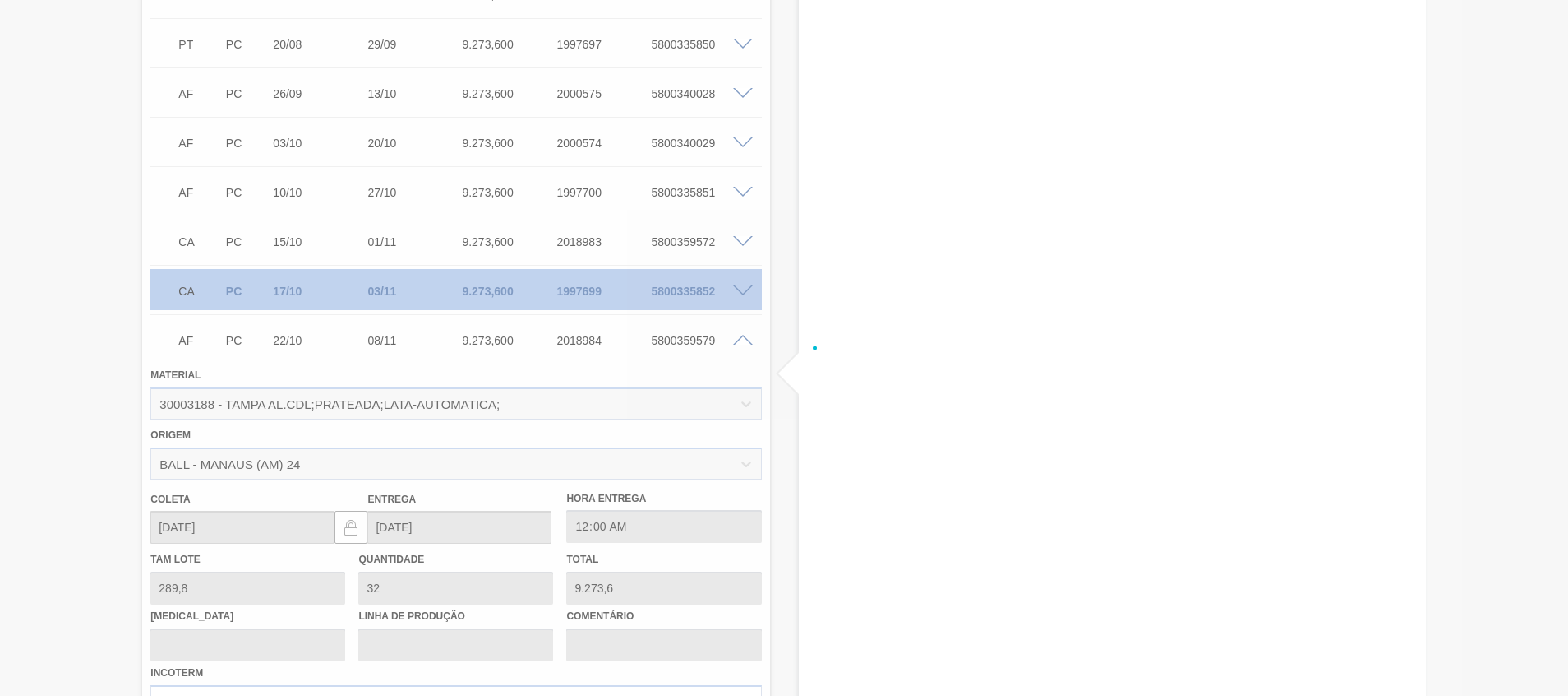
scroll to position [649, 0]
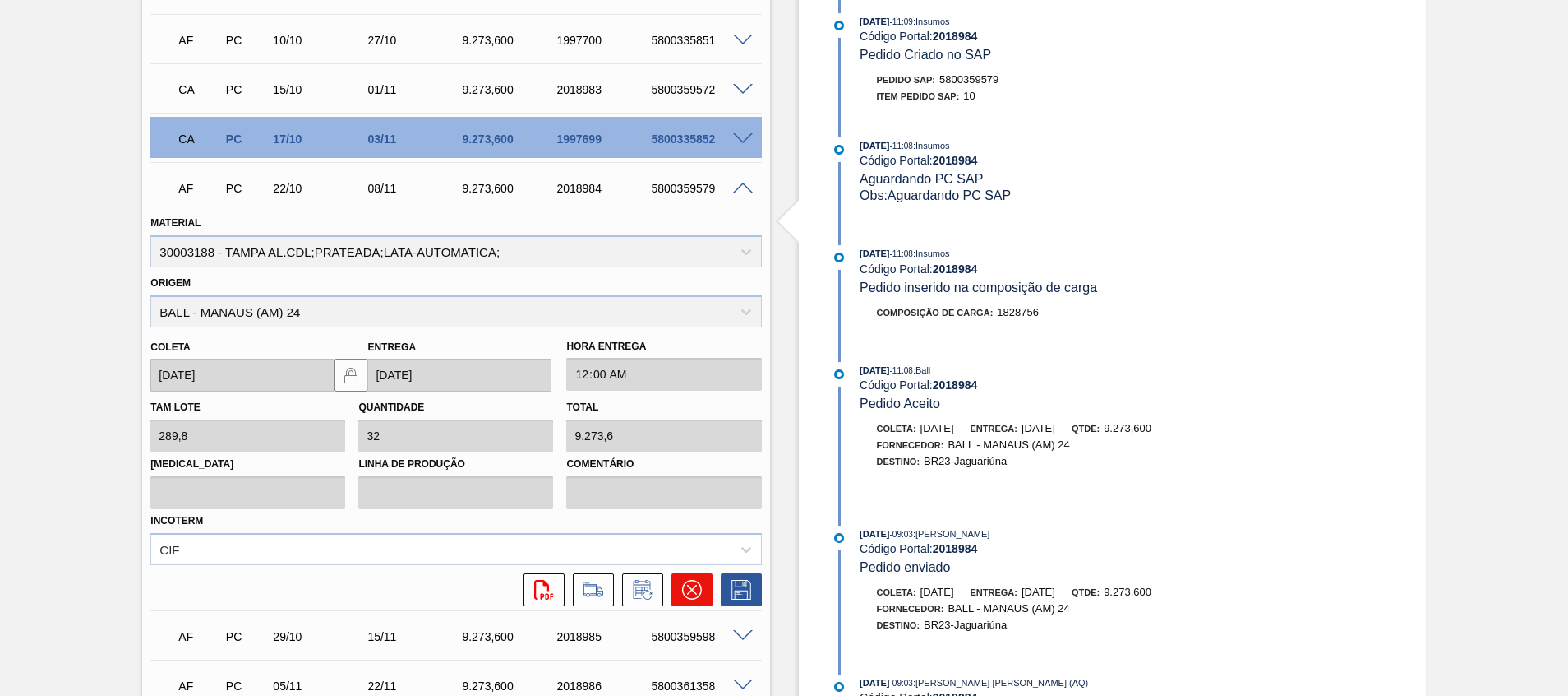
click at [674, 594] on button at bounding box center [692, 590] width 41 height 33
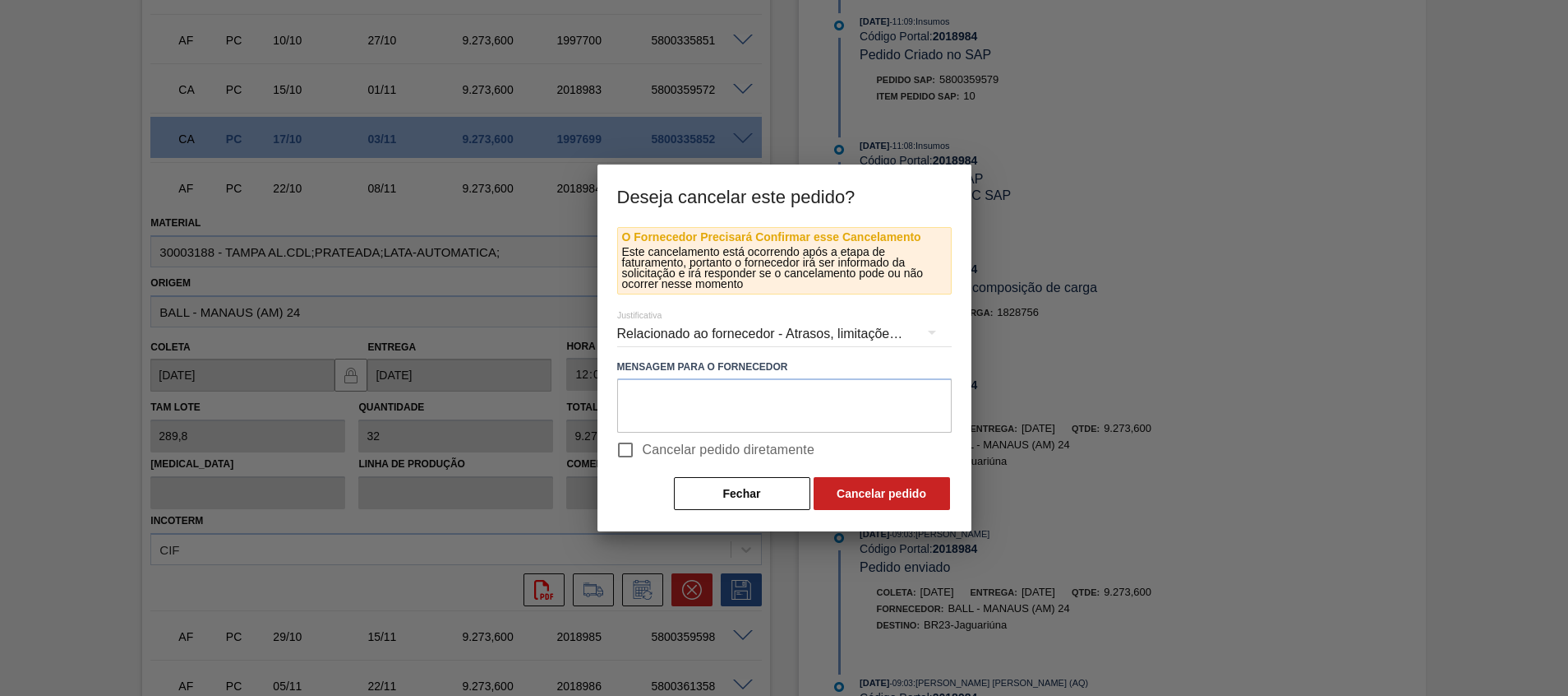
click at [699, 458] on span "Cancelar pedido diretamente" at bounding box center [729, 450] width 173 height 20
click at [643, 458] on input "Cancelar pedido diretamente" at bounding box center [626, 450] width 35 height 35
checkbox input "true"
click at [696, 402] on textarea at bounding box center [784, 405] width 335 height 54
type textarea "Virada p/ [GEOGRAPHIC_DATA]"
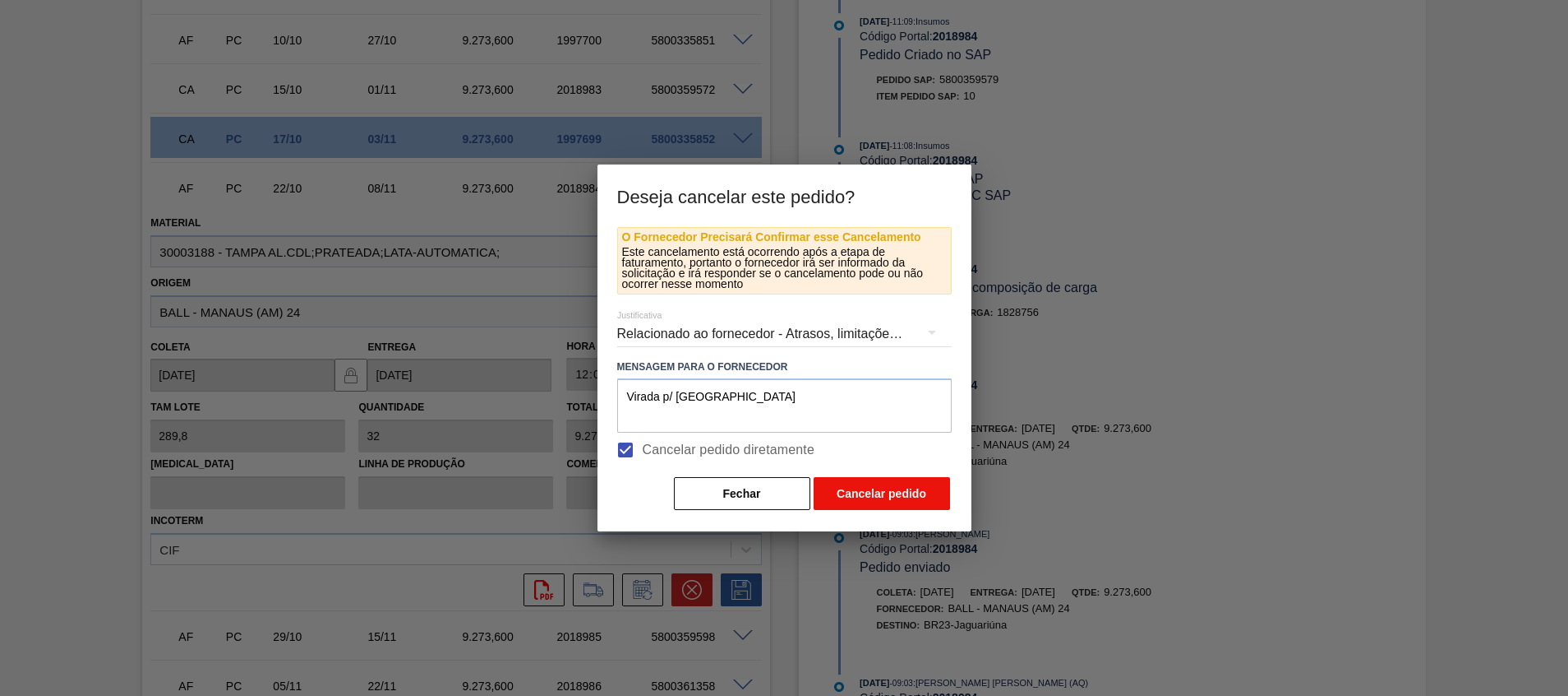
click at [892, 480] on button "Cancelar pedido" at bounding box center [882, 493] width 136 height 33
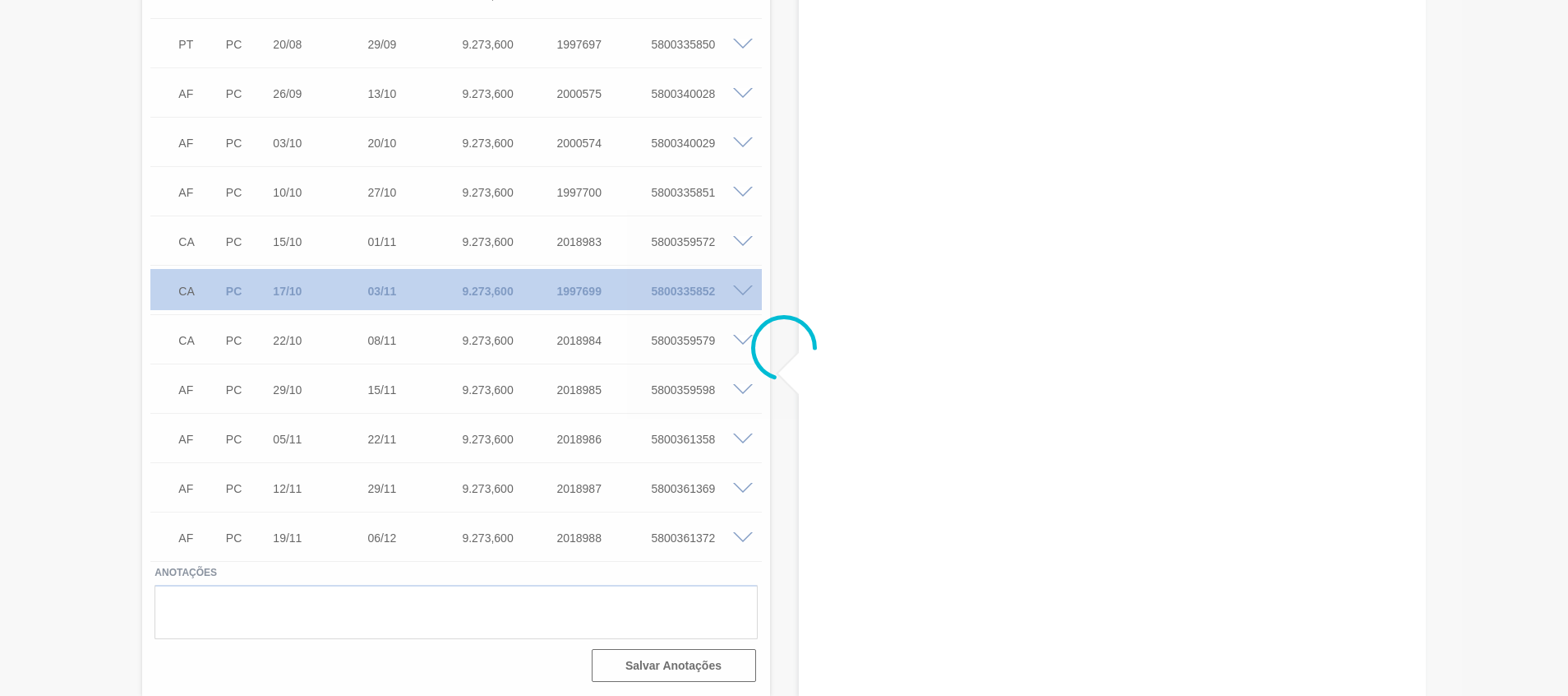
scroll to position [497, 0]
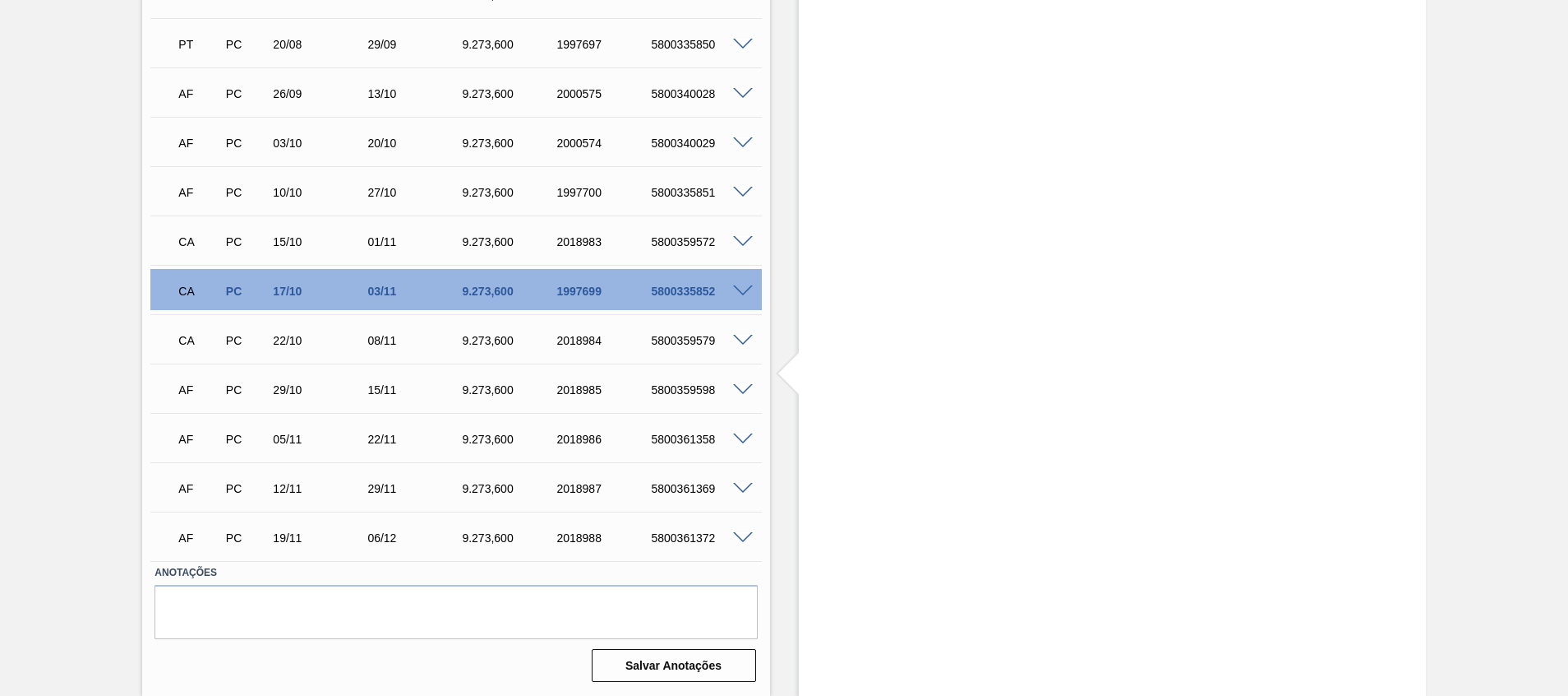
click at [746, 389] on span at bounding box center [743, 390] width 20 height 12
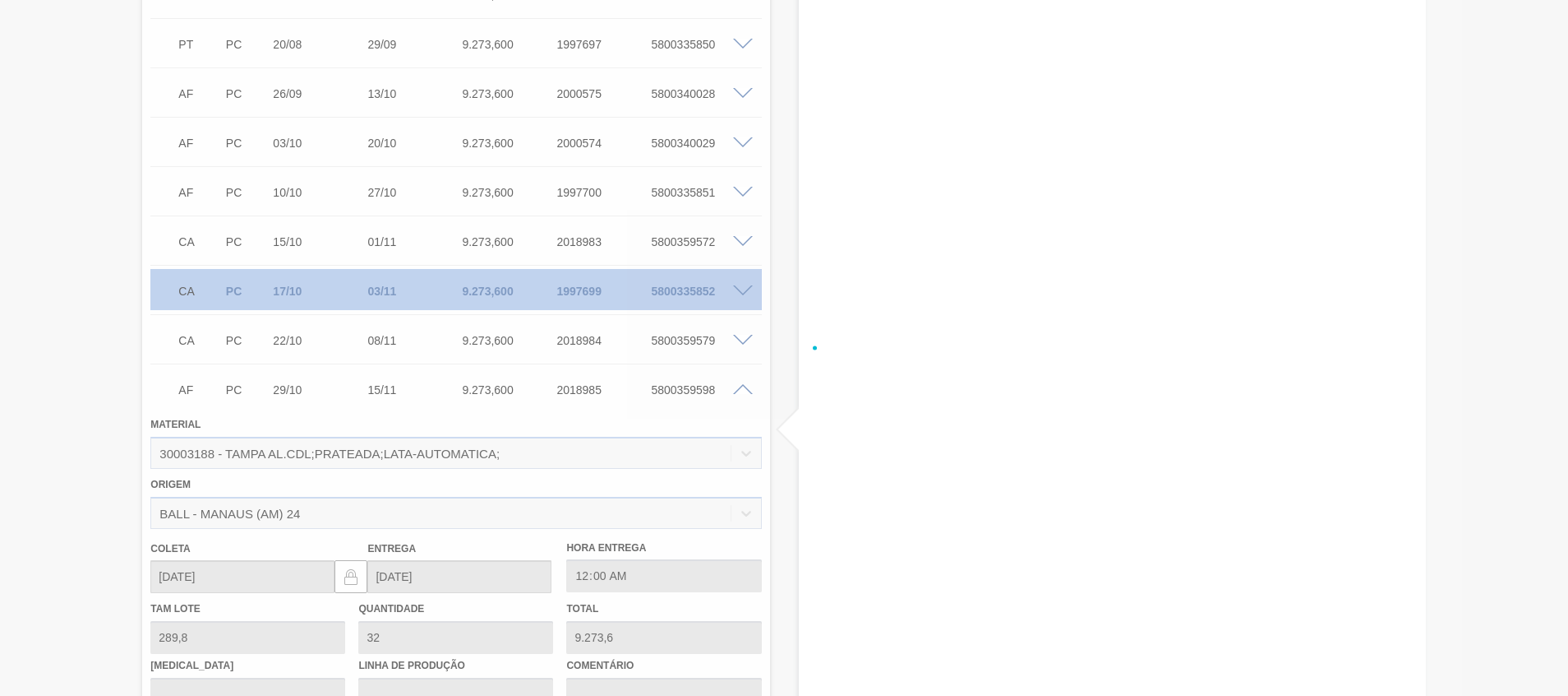
scroll to position [649, 0]
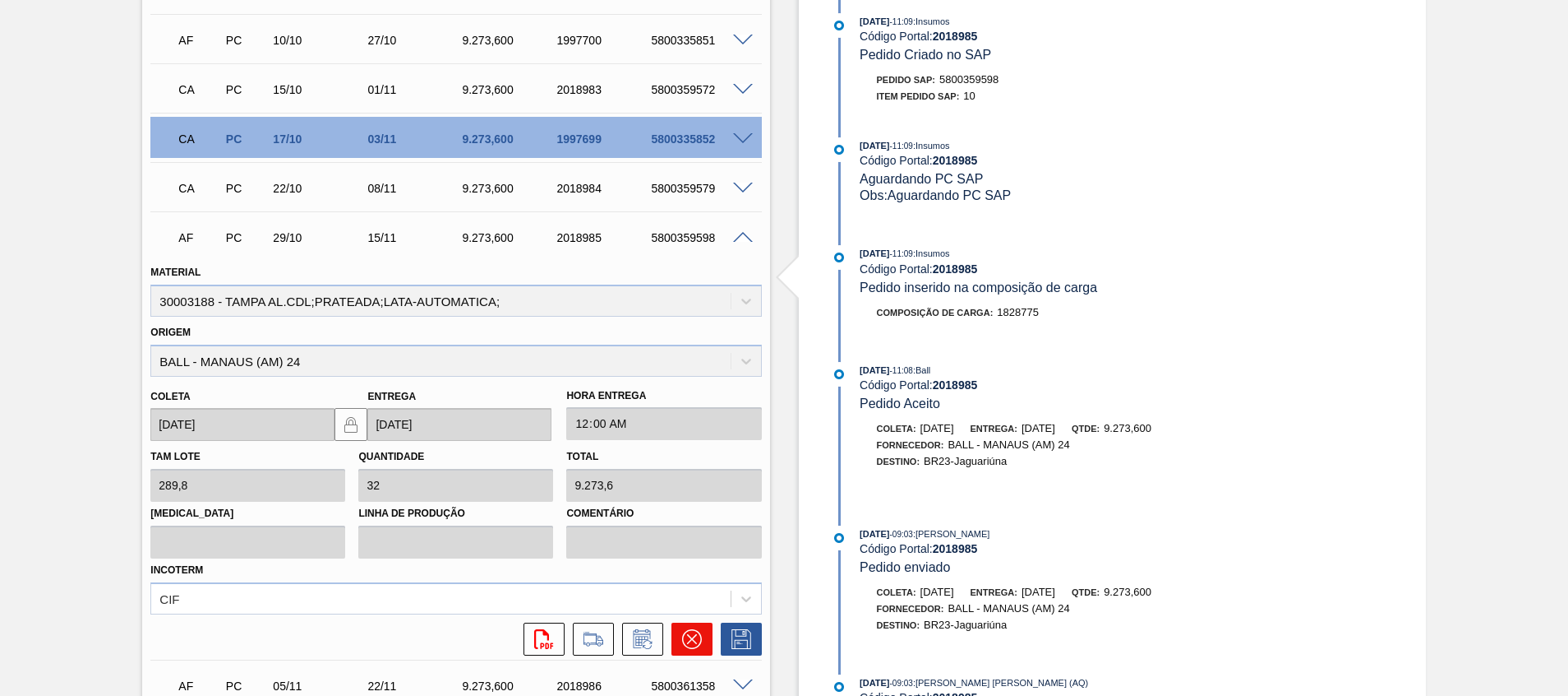
click at [691, 639] on icon at bounding box center [690, 638] width 9 height 9
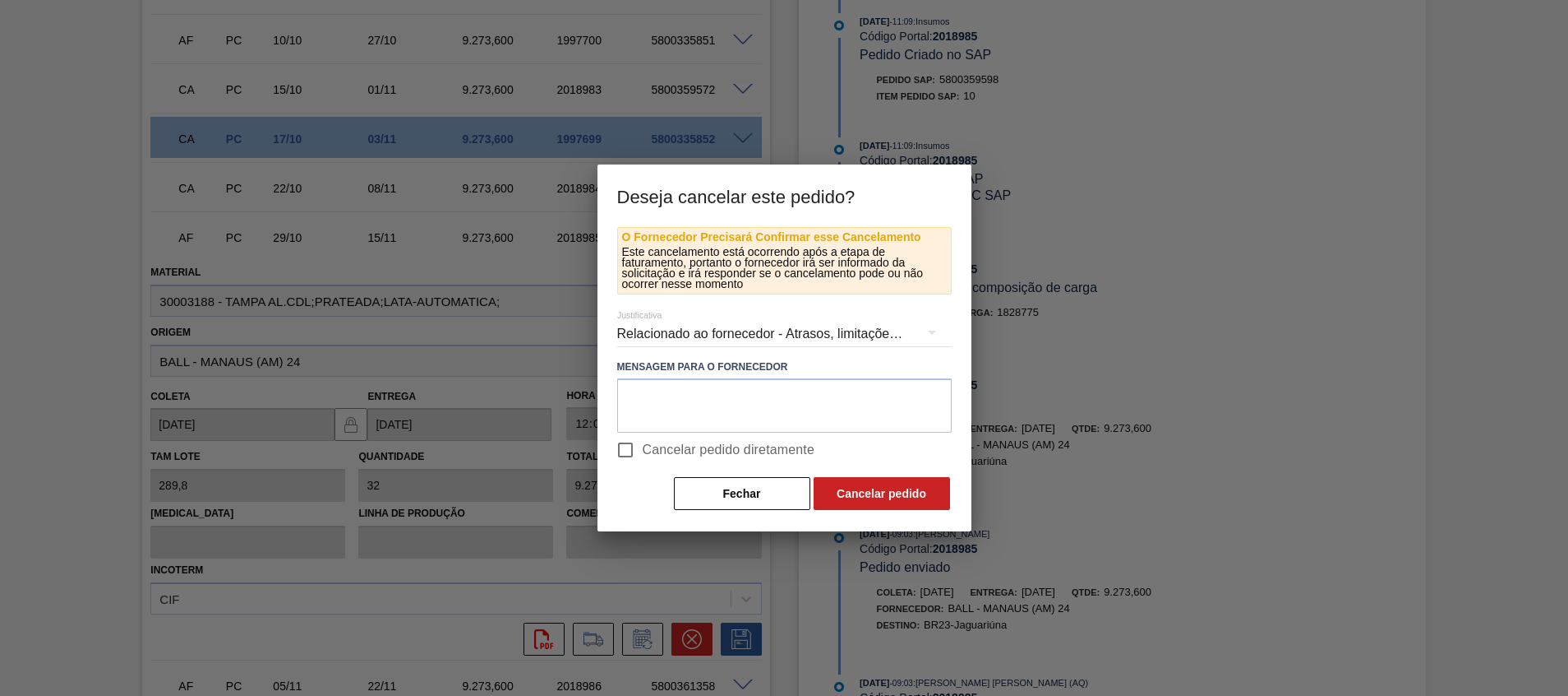
drag, startPoint x: 669, startPoint y: 446, endPoint x: 677, endPoint y: 413, distance: 34.0
click at [668, 446] on span "Cancelar pedido diretamente" at bounding box center [729, 450] width 173 height 20
click at [643, 446] on input "Cancelar pedido diretamente" at bounding box center [626, 450] width 35 height 35
checkbox input "true"
click at [681, 401] on textarea at bounding box center [784, 405] width 335 height 54
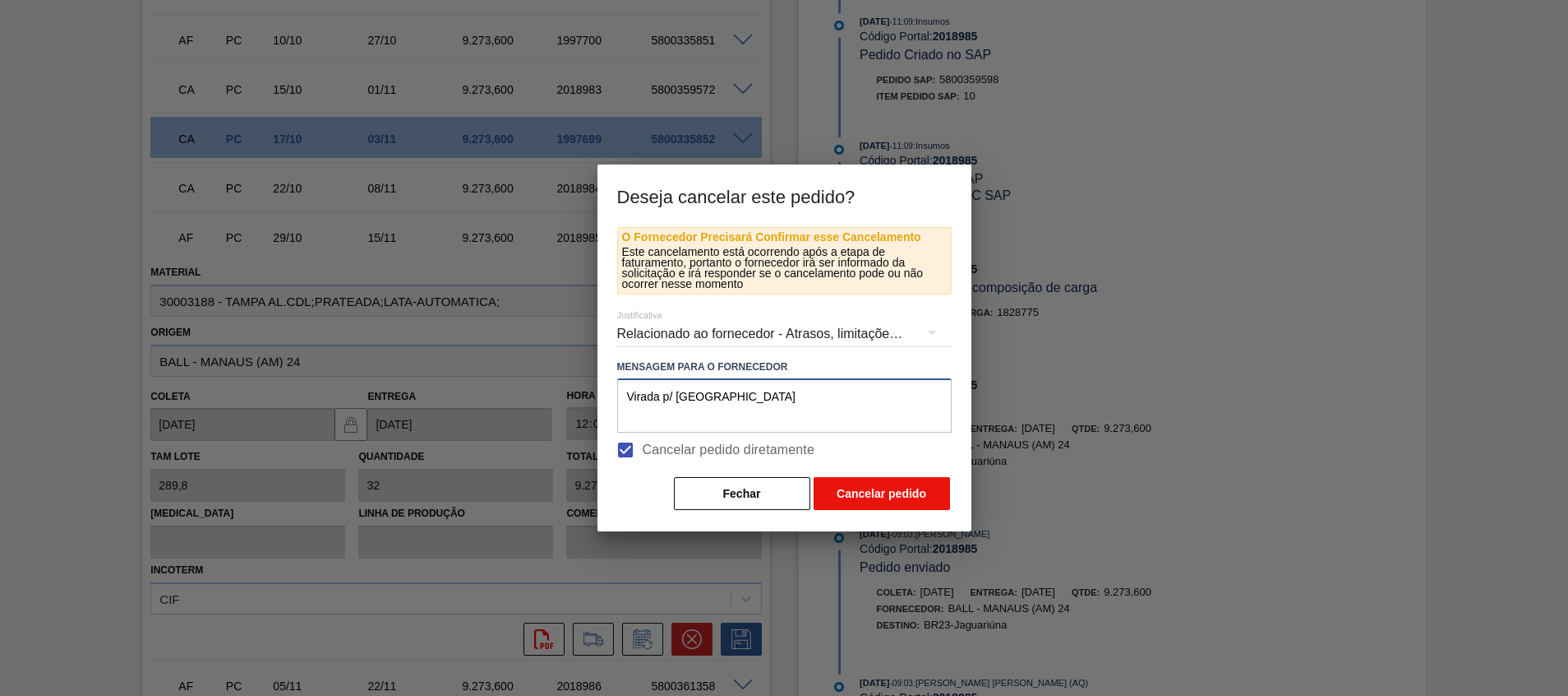
type textarea "Virada p/ [GEOGRAPHIC_DATA]"
click at [853, 498] on button "Cancelar pedido" at bounding box center [882, 493] width 136 height 33
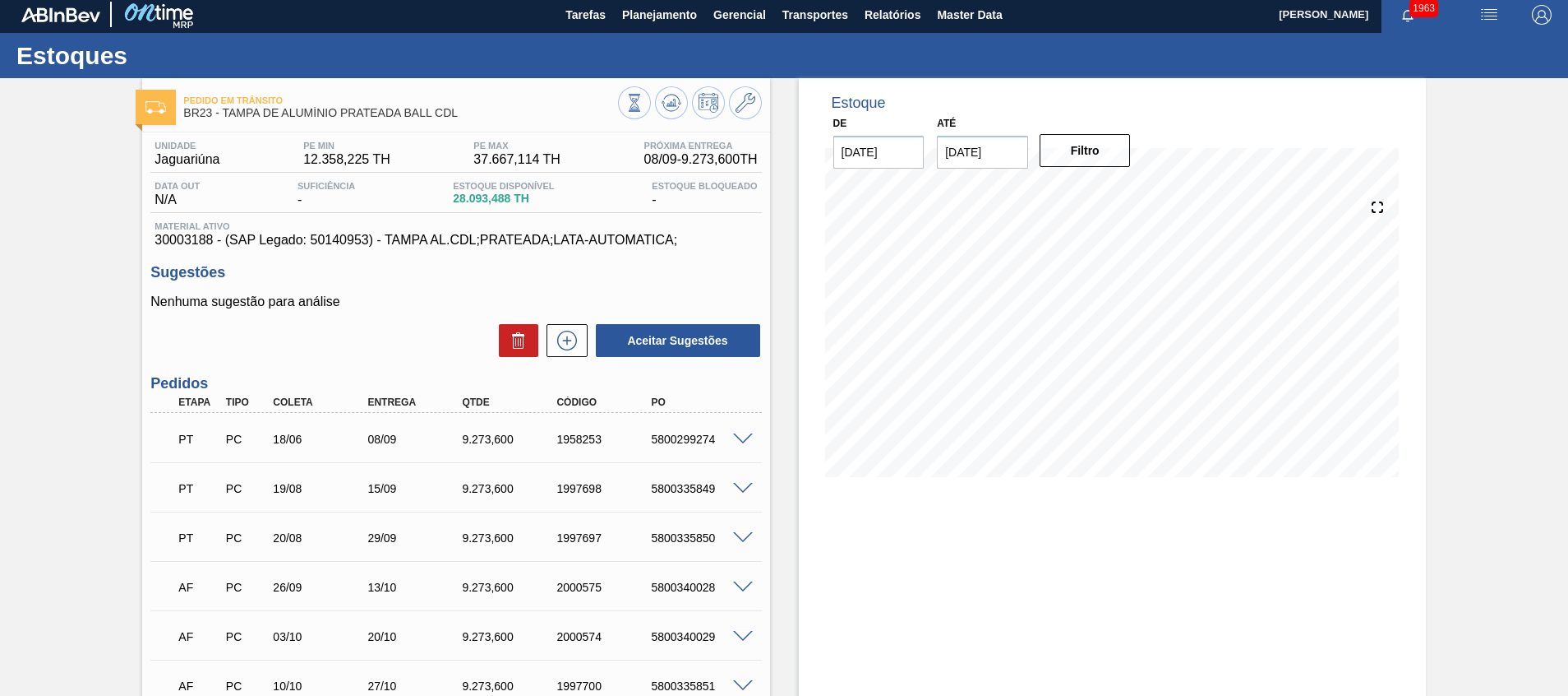
scroll to position [0, 0]
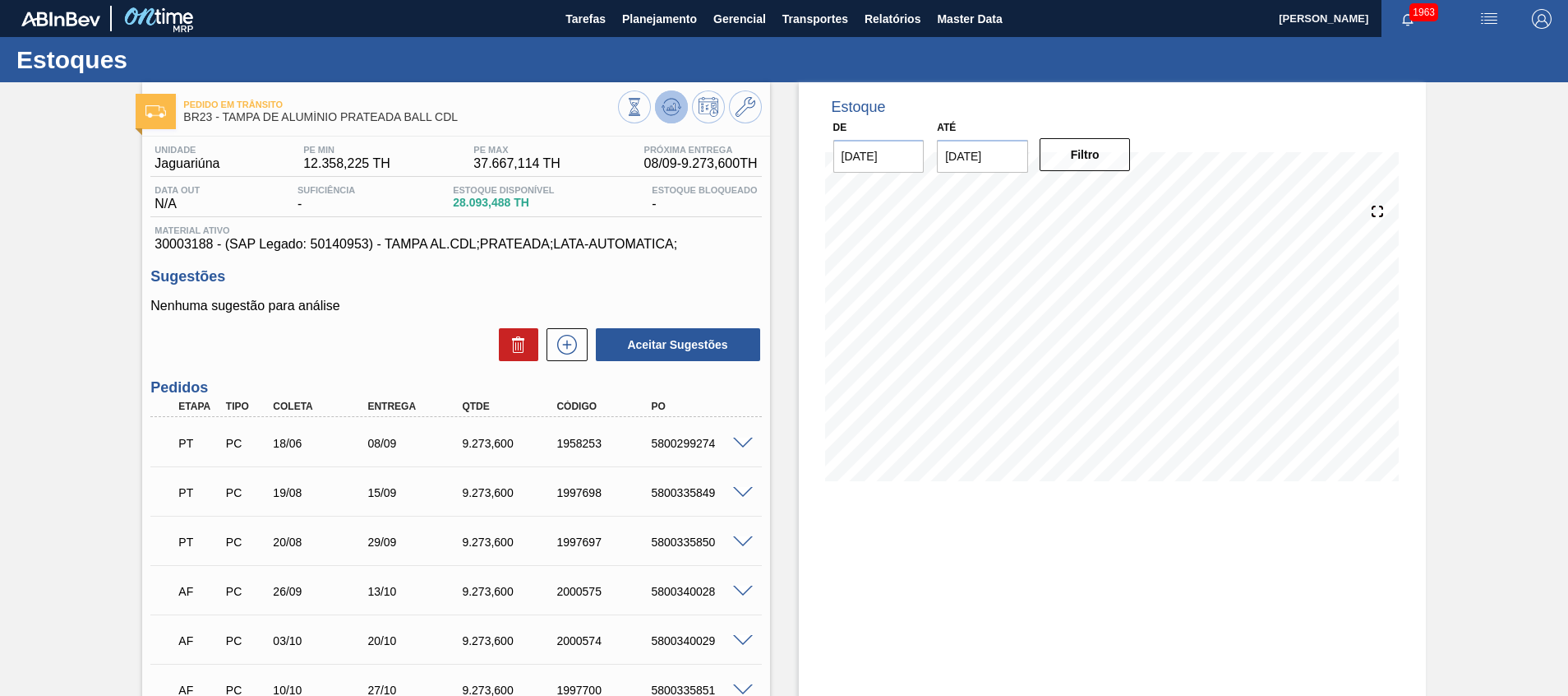
click at [672, 99] on icon at bounding box center [671, 106] width 20 height 20
click at [1009, 152] on input "[DATE]" at bounding box center [983, 156] width 91 height 33
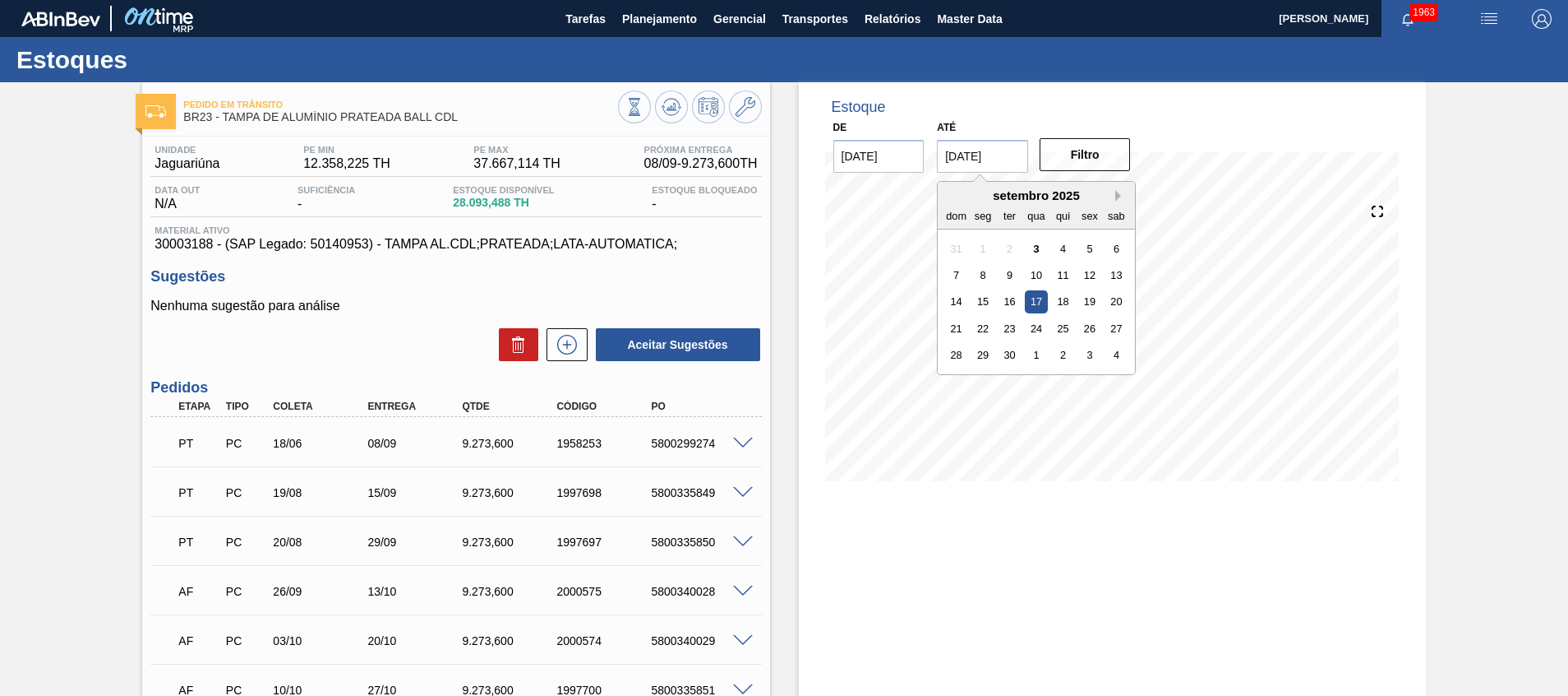
click at [1118, 199] on button "Next Month" at bounding box center [1120, 195] width 11 height 11
click at [957, 382] on div "30" at bounding box center [956, 383] width 22 height 22
type input "[DATE]"
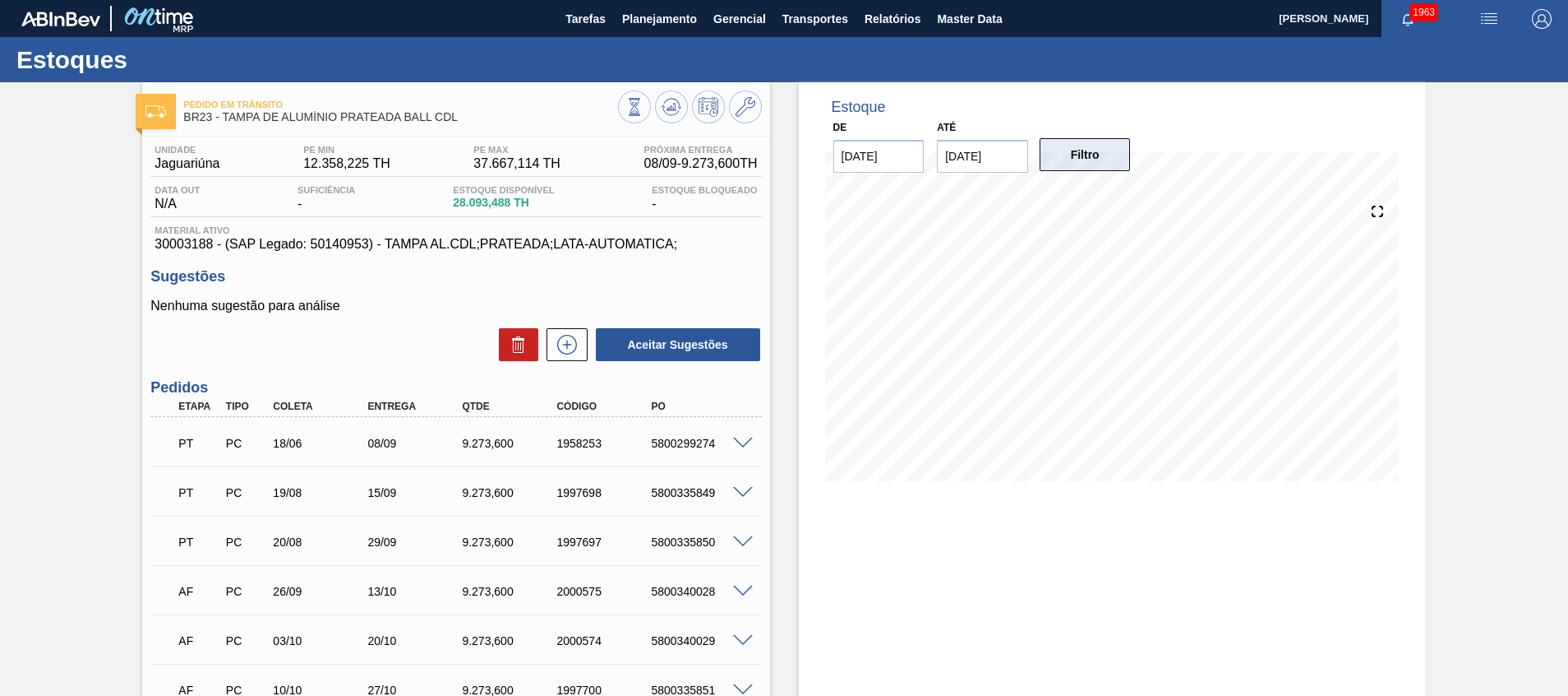
click at [1069, 158] on button "Filtro" at bounding box center [1086, 155] width 91 height 33
click at [677, 98] on icon at bounding box center [671, 106] width 20 height 20
click at [571, 351] on icon at bounding box center [567, 345] width 26 height 20
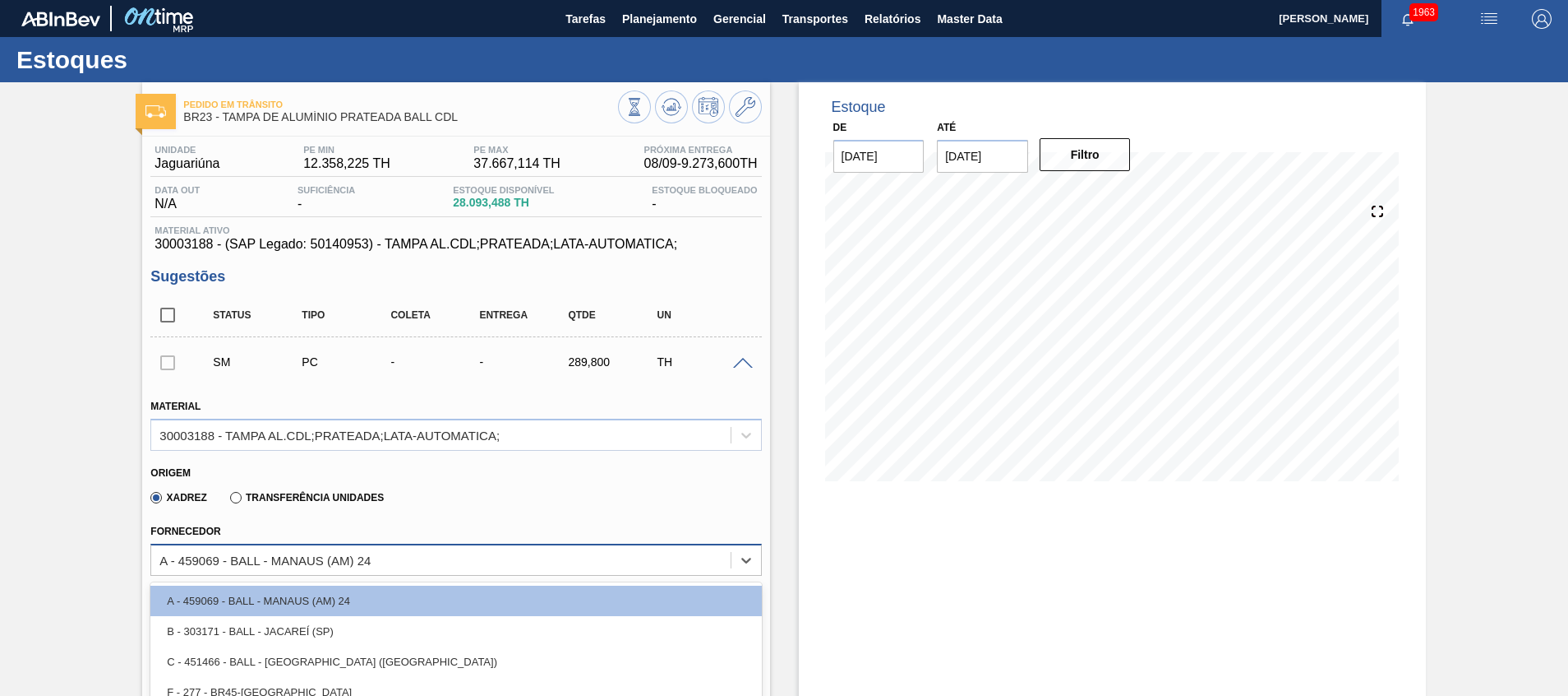
click at [266, 561] on div "option A - 459069 - BALL - MANAUS (AM) 24 focused, 1 of 4. 4 results available.…" at bounding box center [456, 560] width 611 height 32
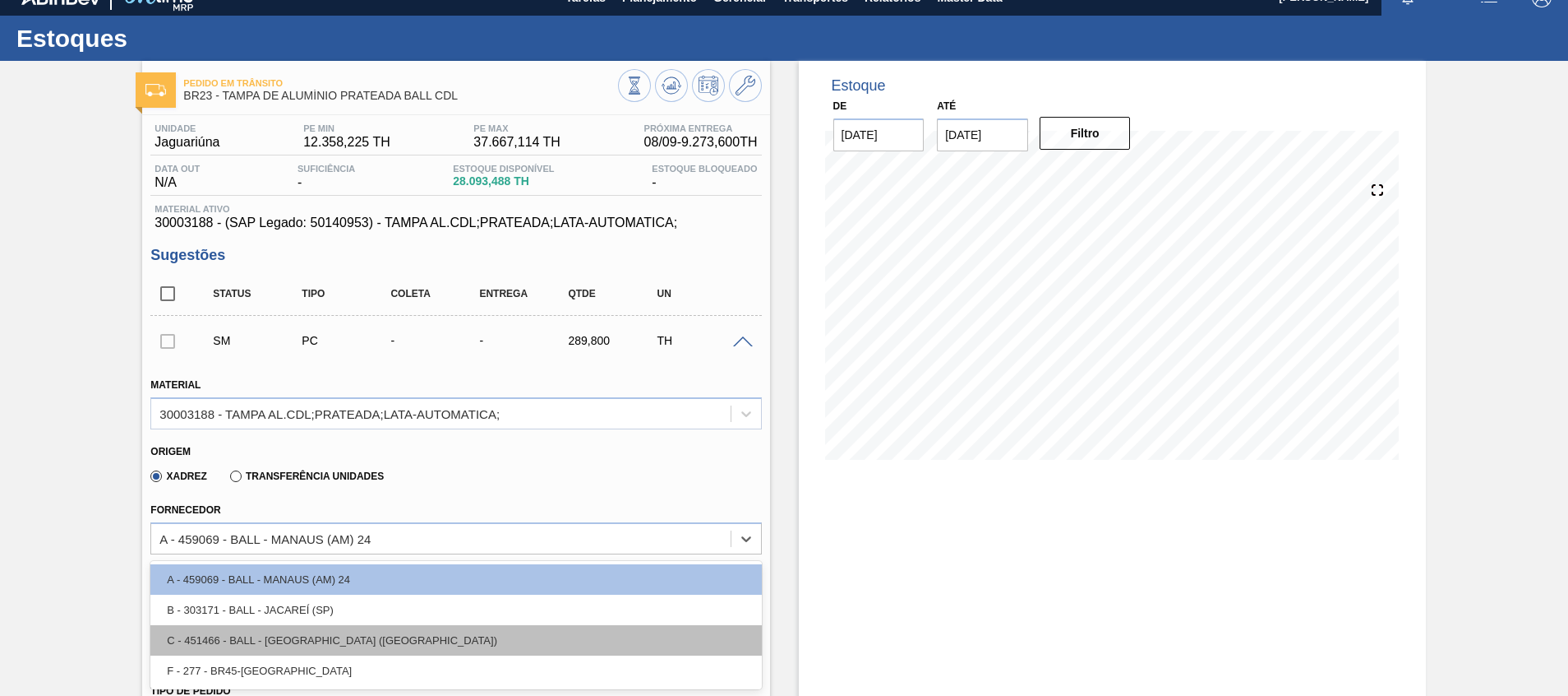
click at [329, 632] on div "C - 451466 - BALL - [GEOGRAPHIC_DATA] ([GEOGRAPHIC_DATA])" at bounding box center [456, 640] width 611 height 30
type input "0,033"
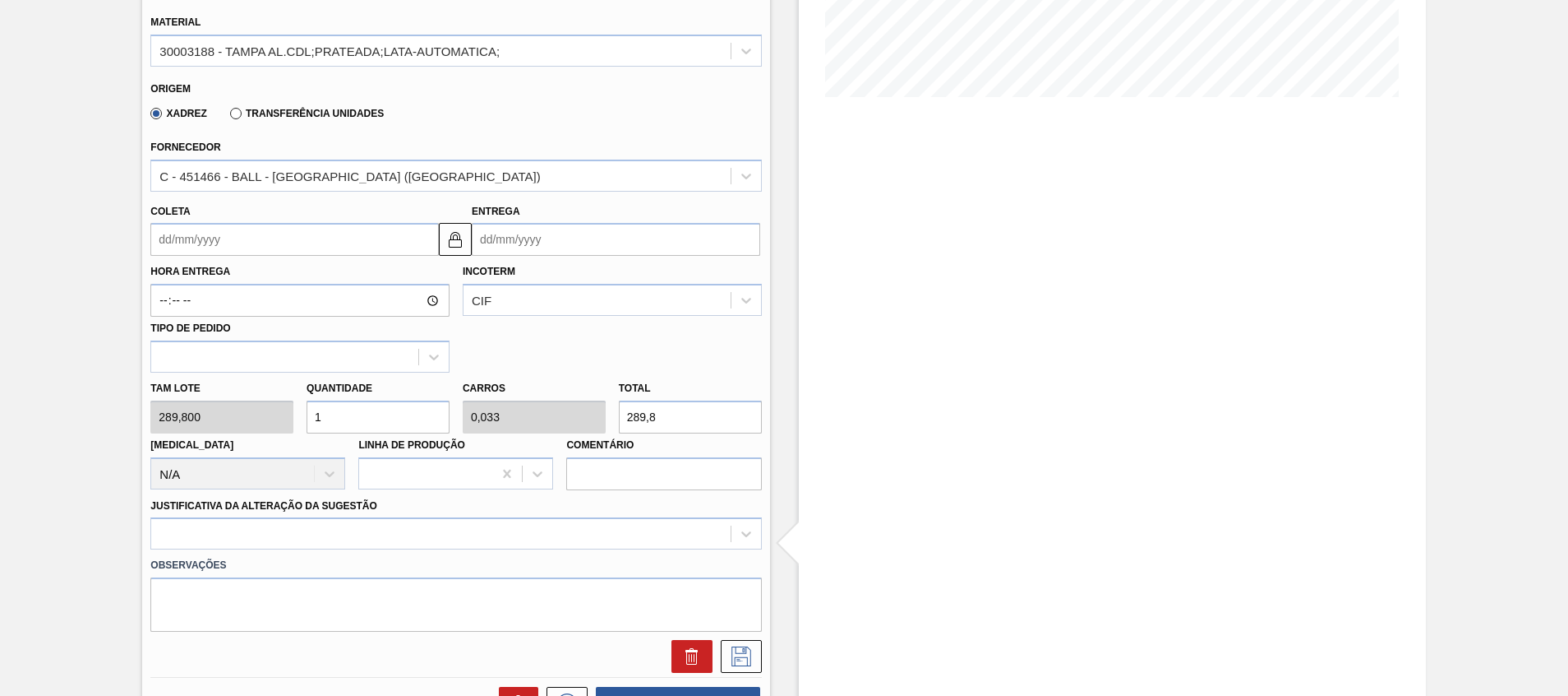
scroll to position [391, 0]
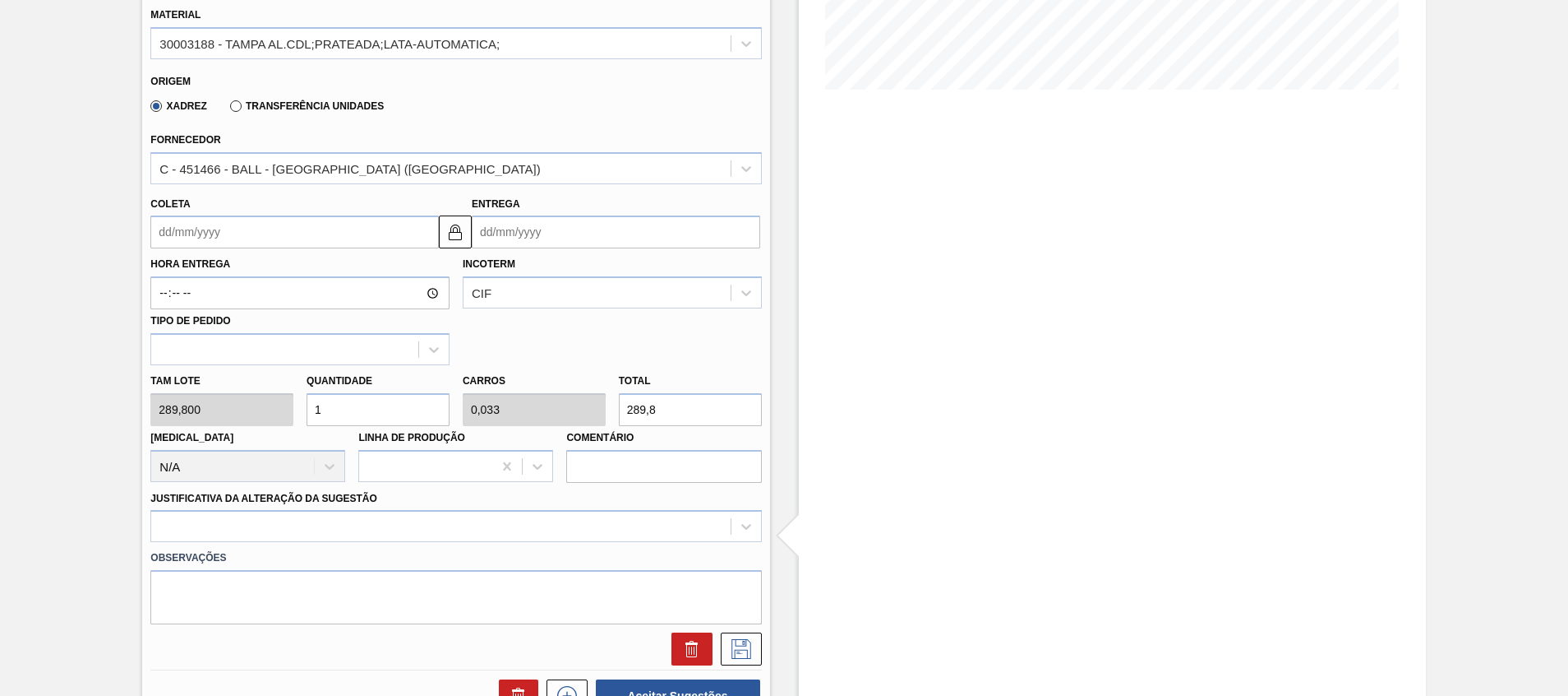
click at [548, 228] on input "Entrega" at bounding box center [616, 232] width 288 height 33
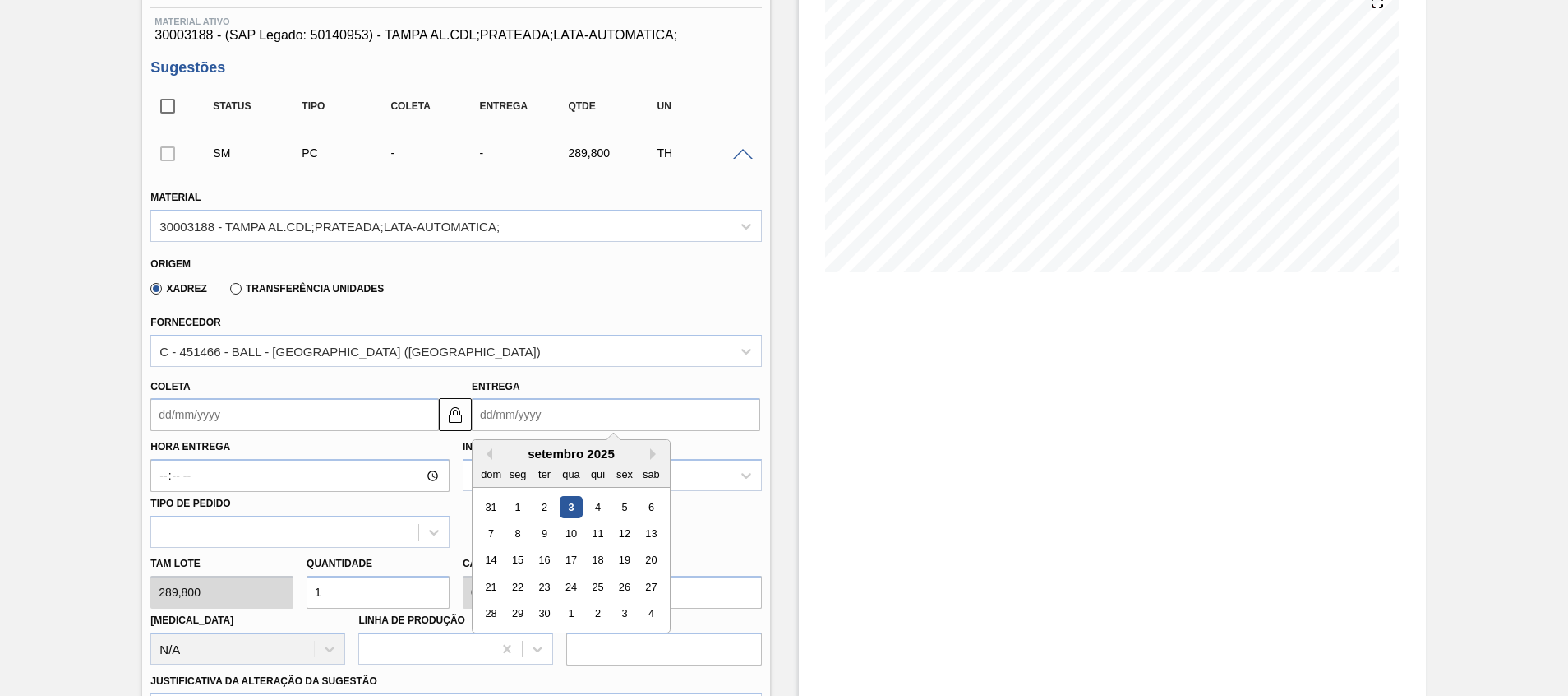
scroll to position [145, 0]
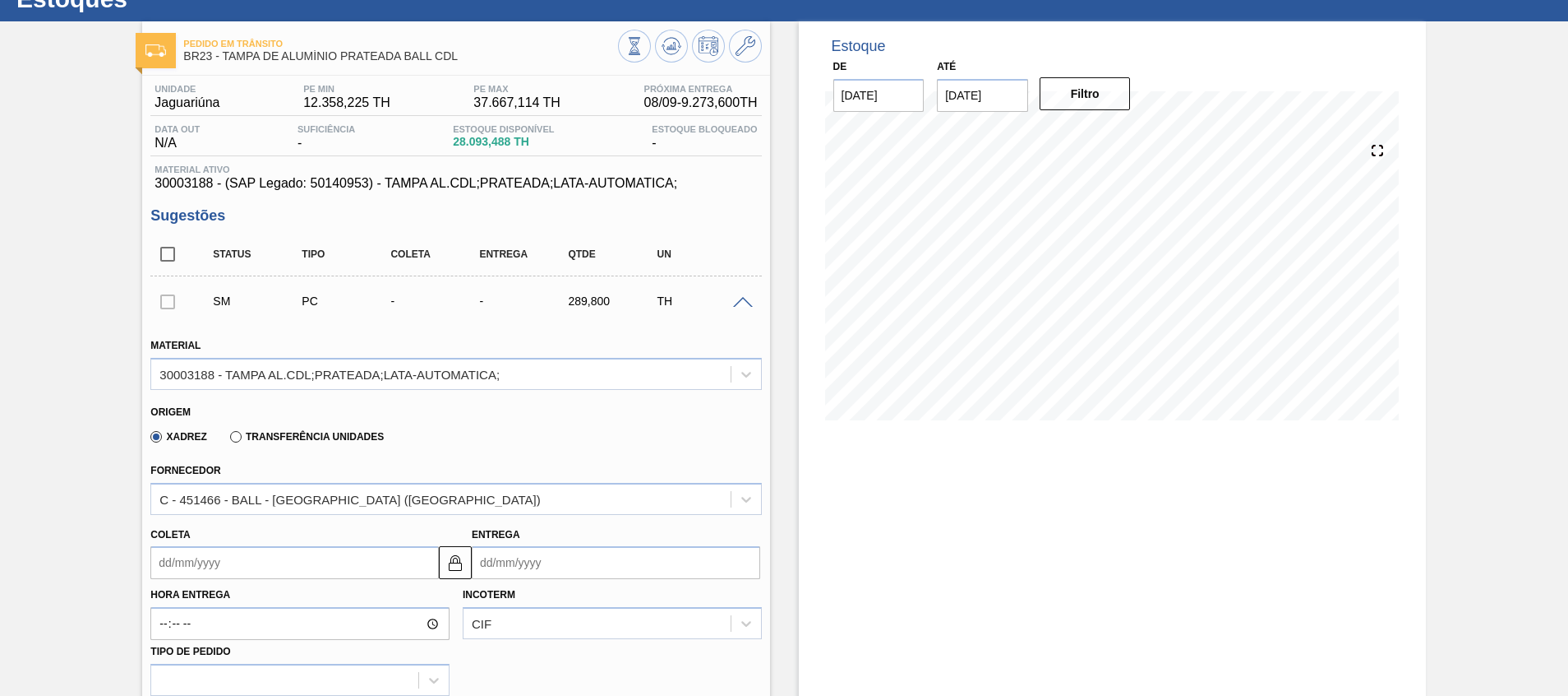
scroll to position [0, 0]
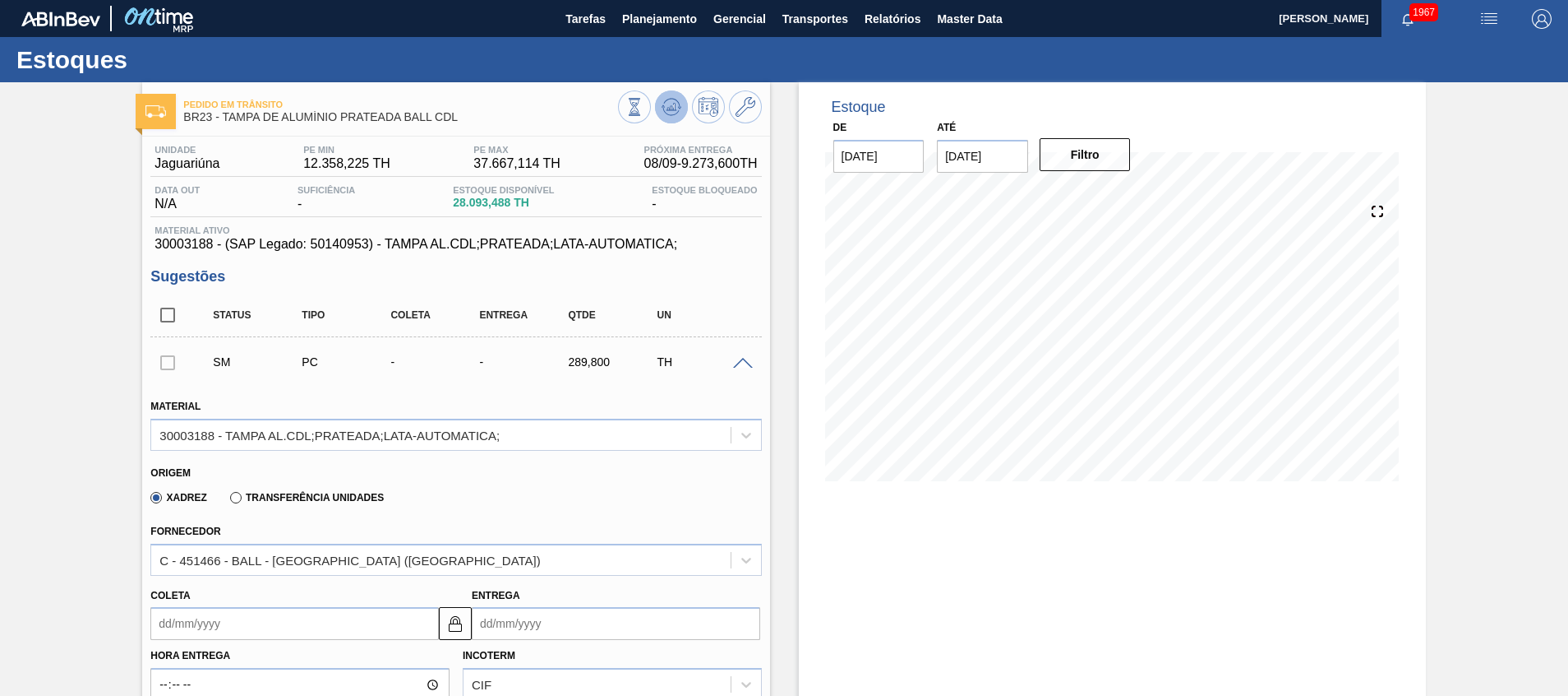
click at [679, 107] on icon at bounding box center [671, 106] width 20 height 20
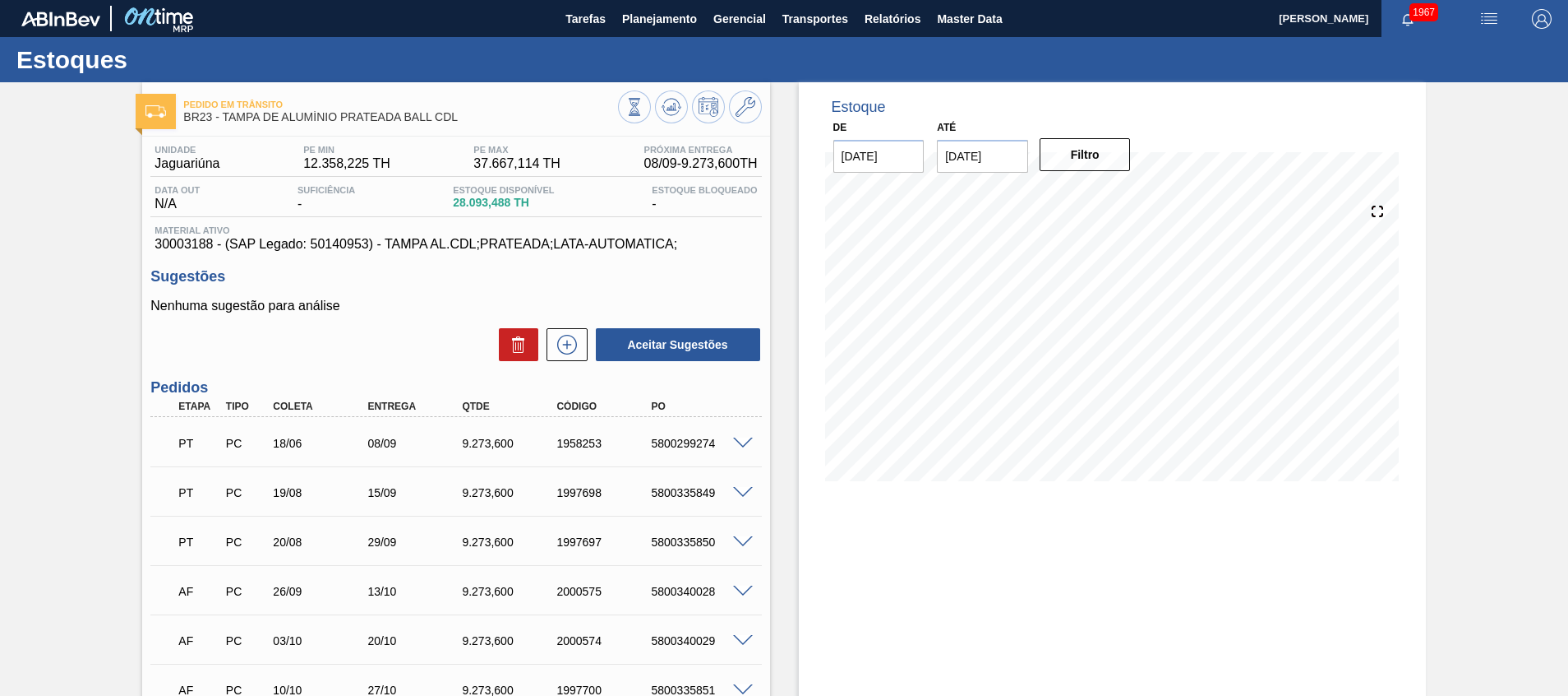
scroll to position [123, 0]
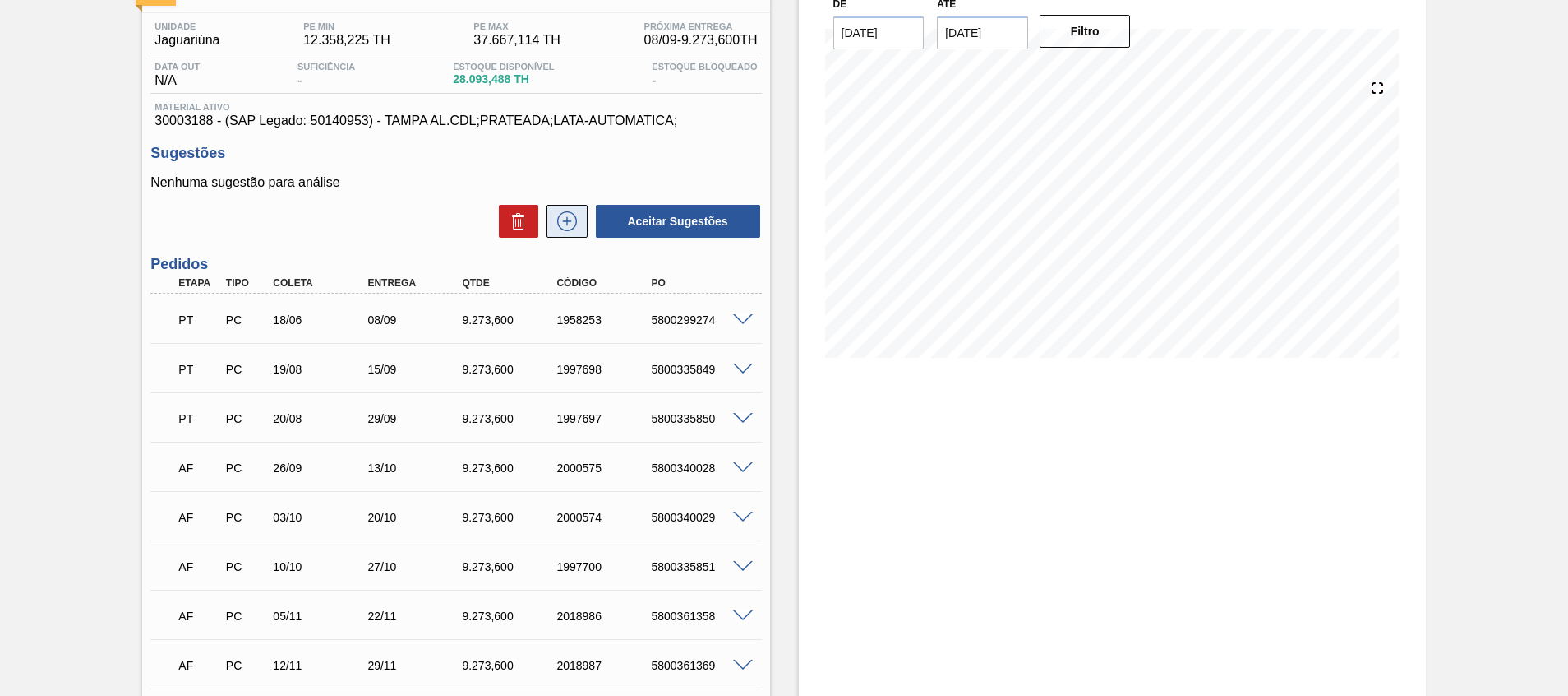
click at [562, 215] on icon at bounding box center [567, 221] width 26 height 20
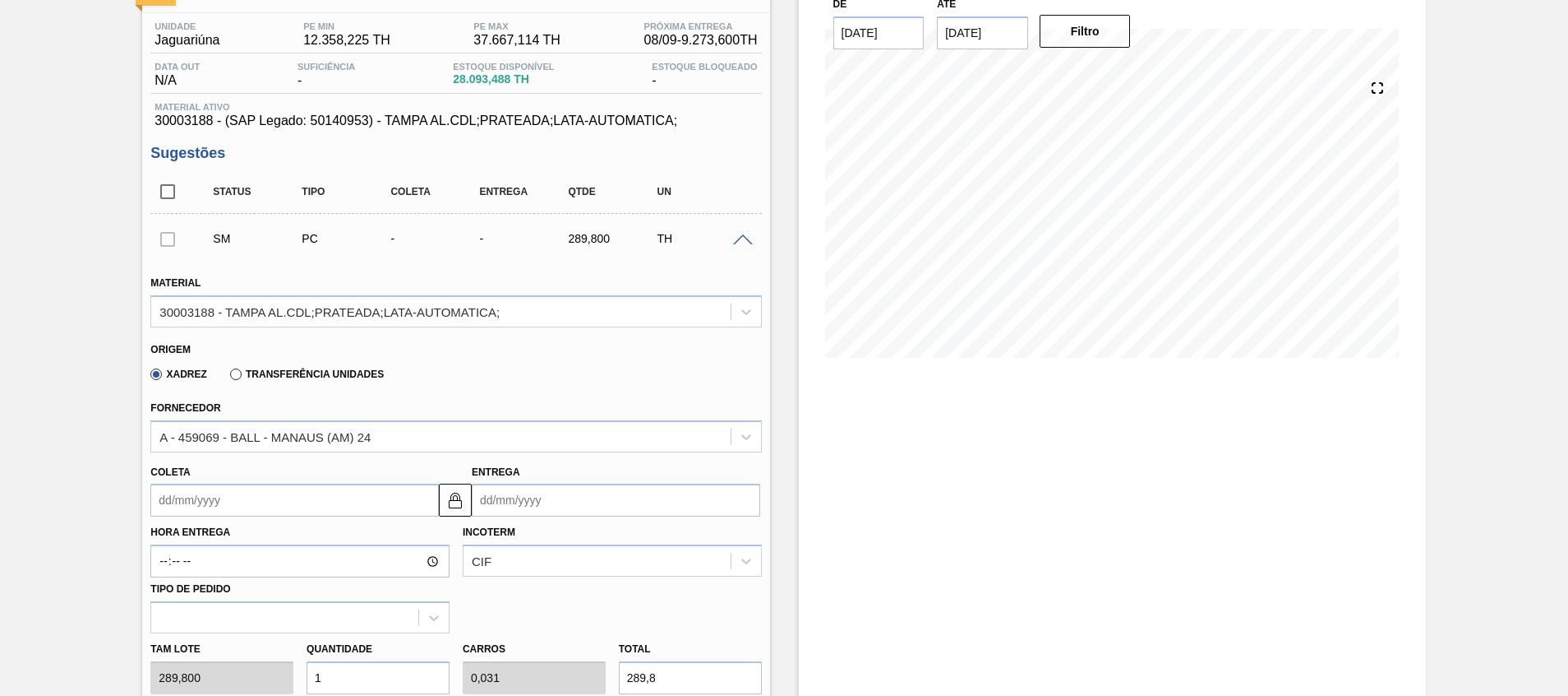
click at [503, 509] on input "Entrega" at bounding box center [616, 500] width 288 height 33
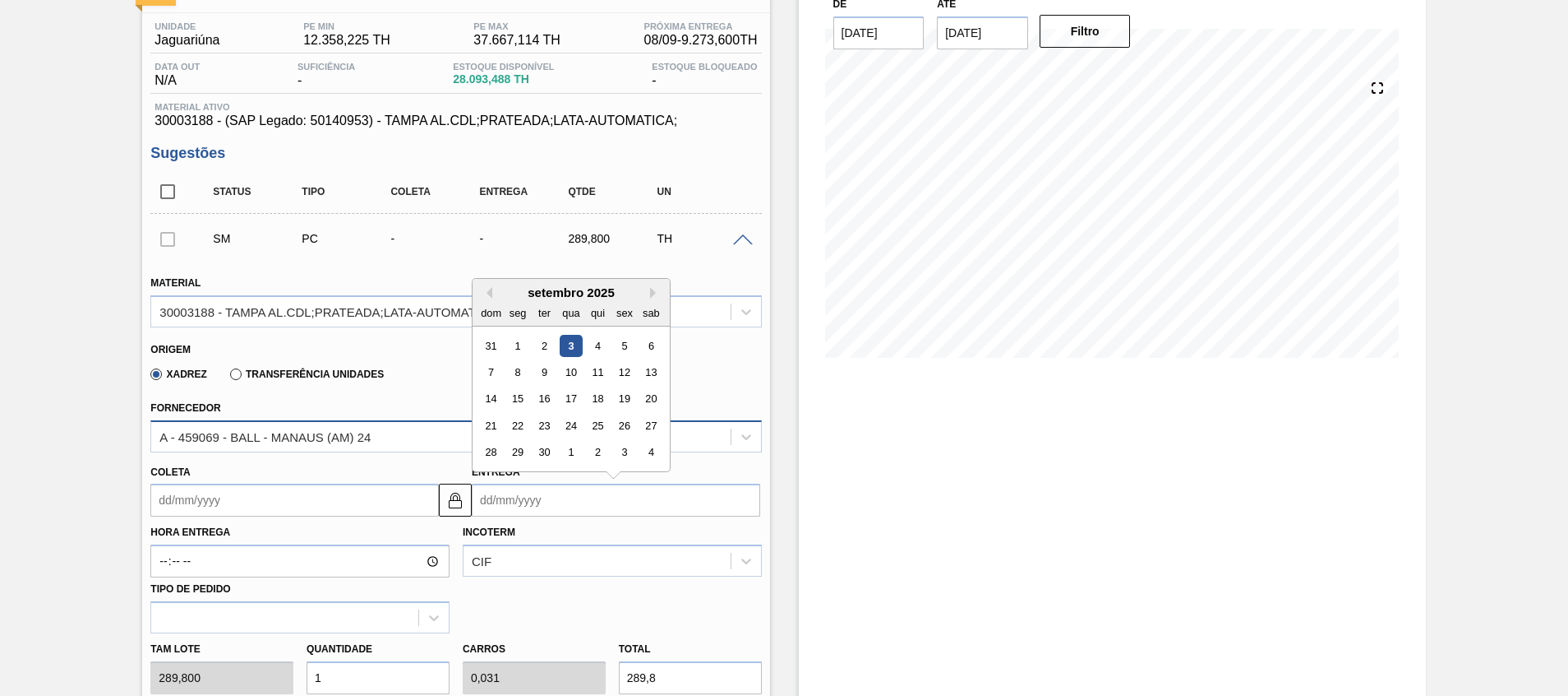
click at [358, 441] on div "A - 459069 - BALL - MANAUS (AM) 24" at bounding box center [265, 436] width 211 height 14
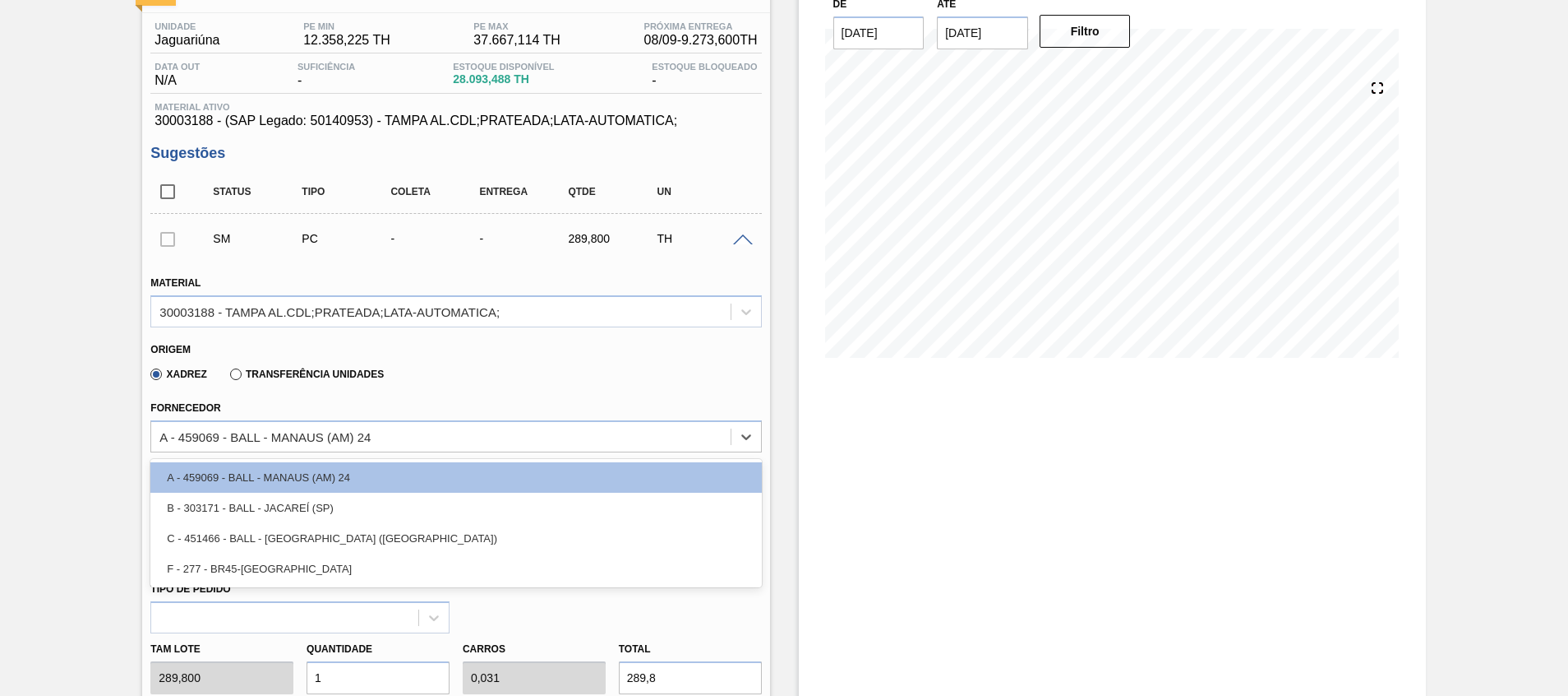
click at [356, 529] on div "C - 451466 - BALL - [GEOGRAPHIC_DATA] ([GEOGRAPHIC_DATA])" at bounding box center [456, 538] width 611 height 30
type input "0,033"
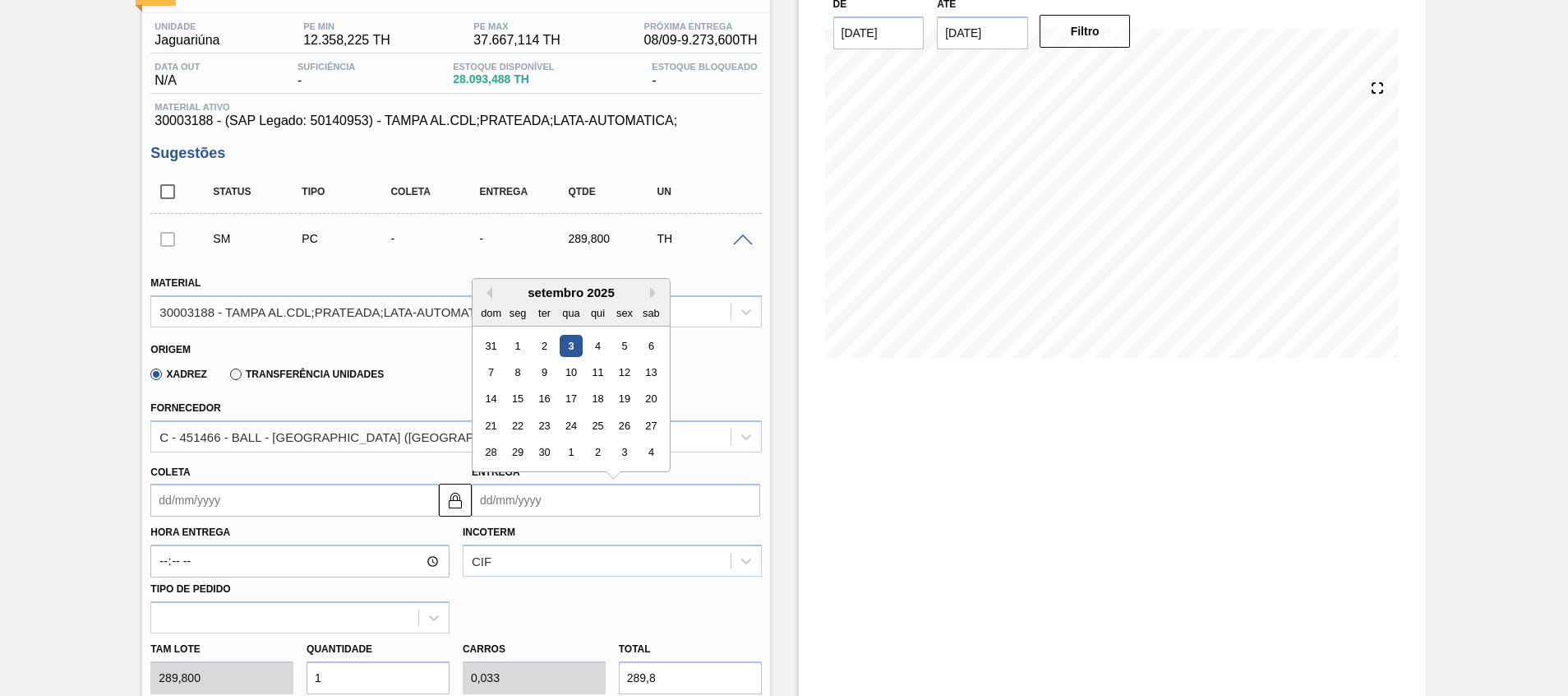
click at [510, 497] on input "Entrega" at bounding box center [616, 500] width 288 height 33
type input "0"
type input "[DATE]"
type input "03"
type input "[DATE]"
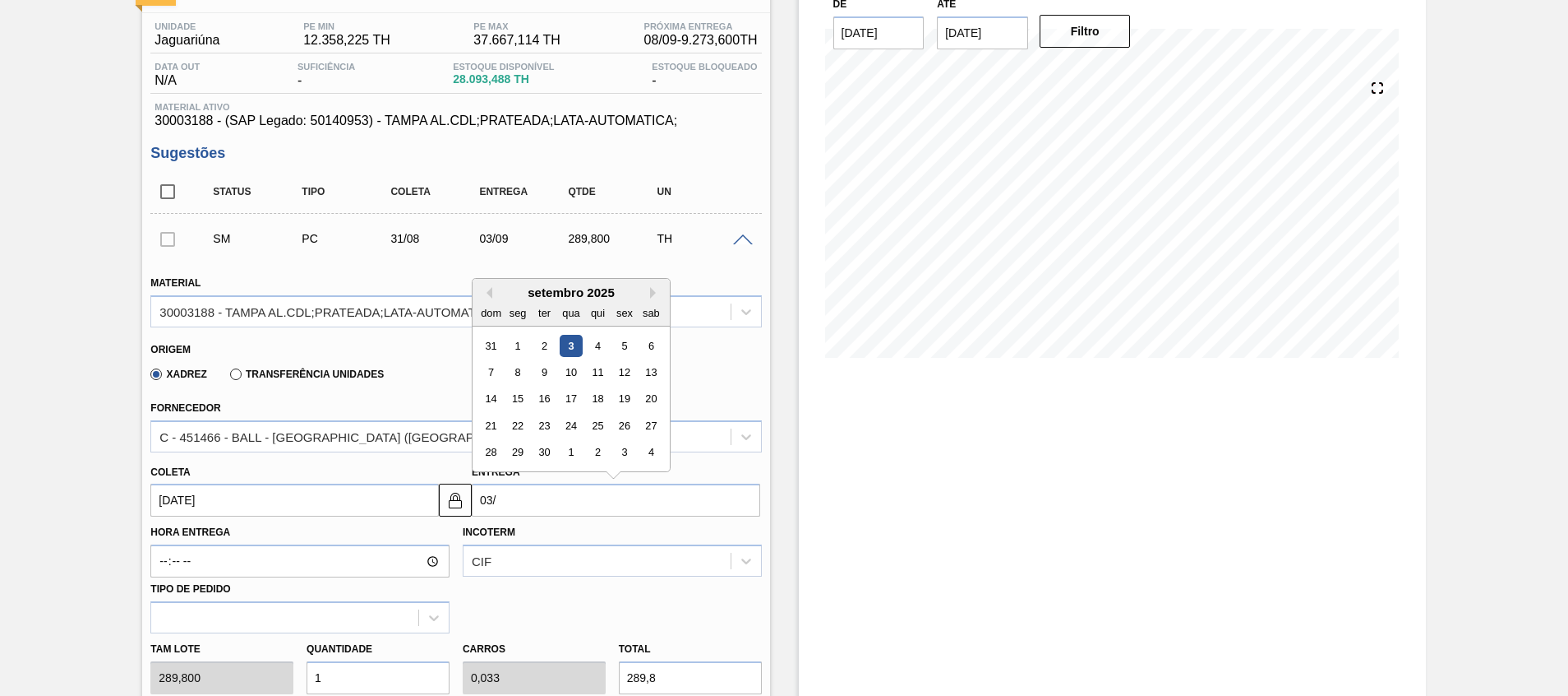
type input "03/1"
type input "[DATE]"
type input "03/11"
type input "[DATE]"
click at [526, 367] on div "3" at bounding box center [518, 372] width 22 height 22
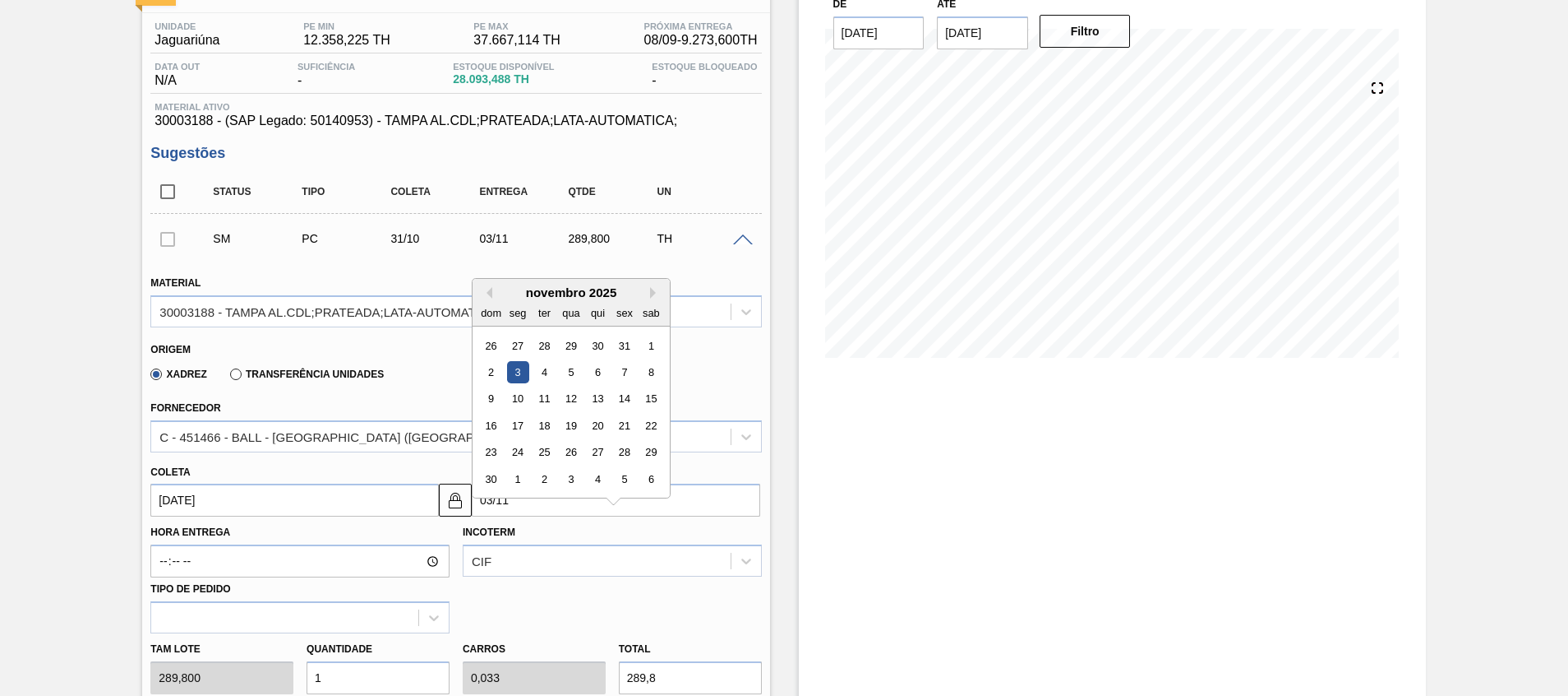
type input "[DATE]"
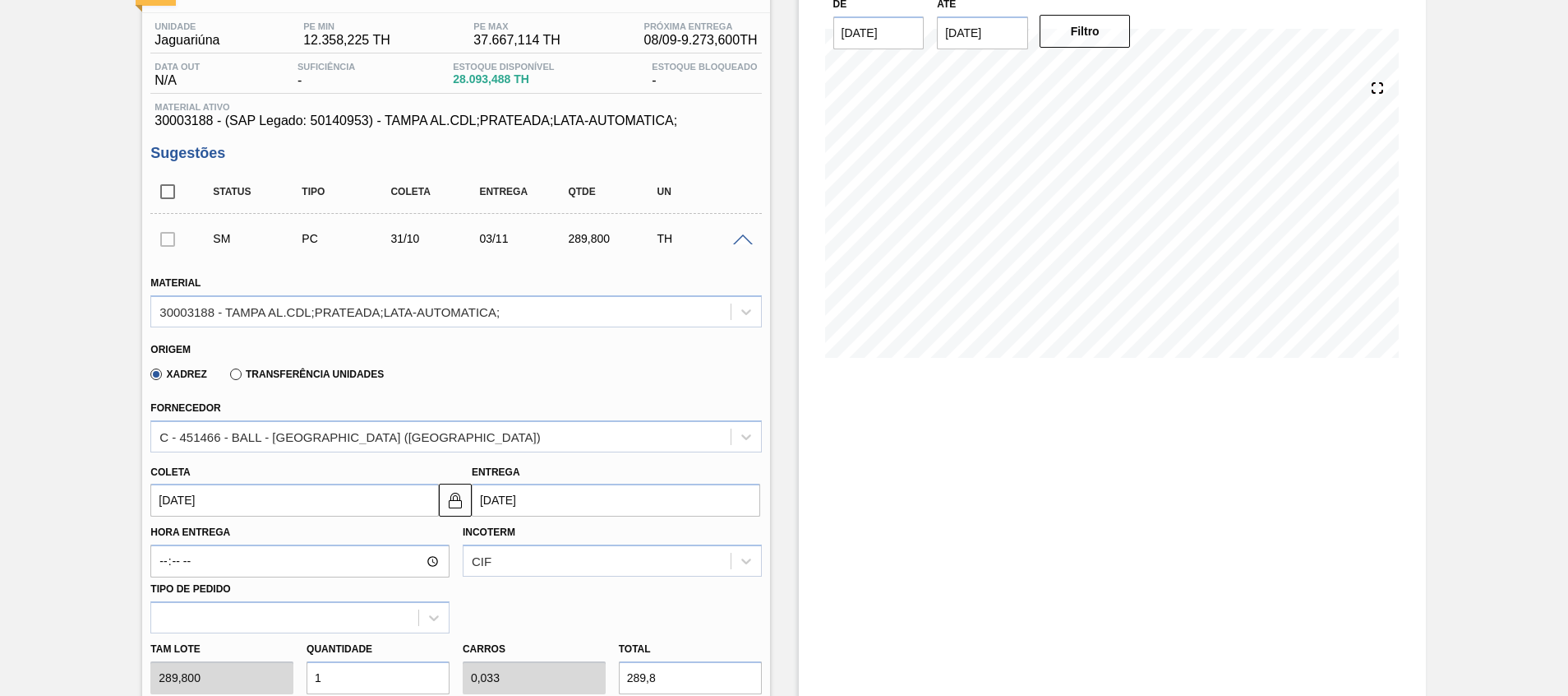
scroll to position [247, 0]
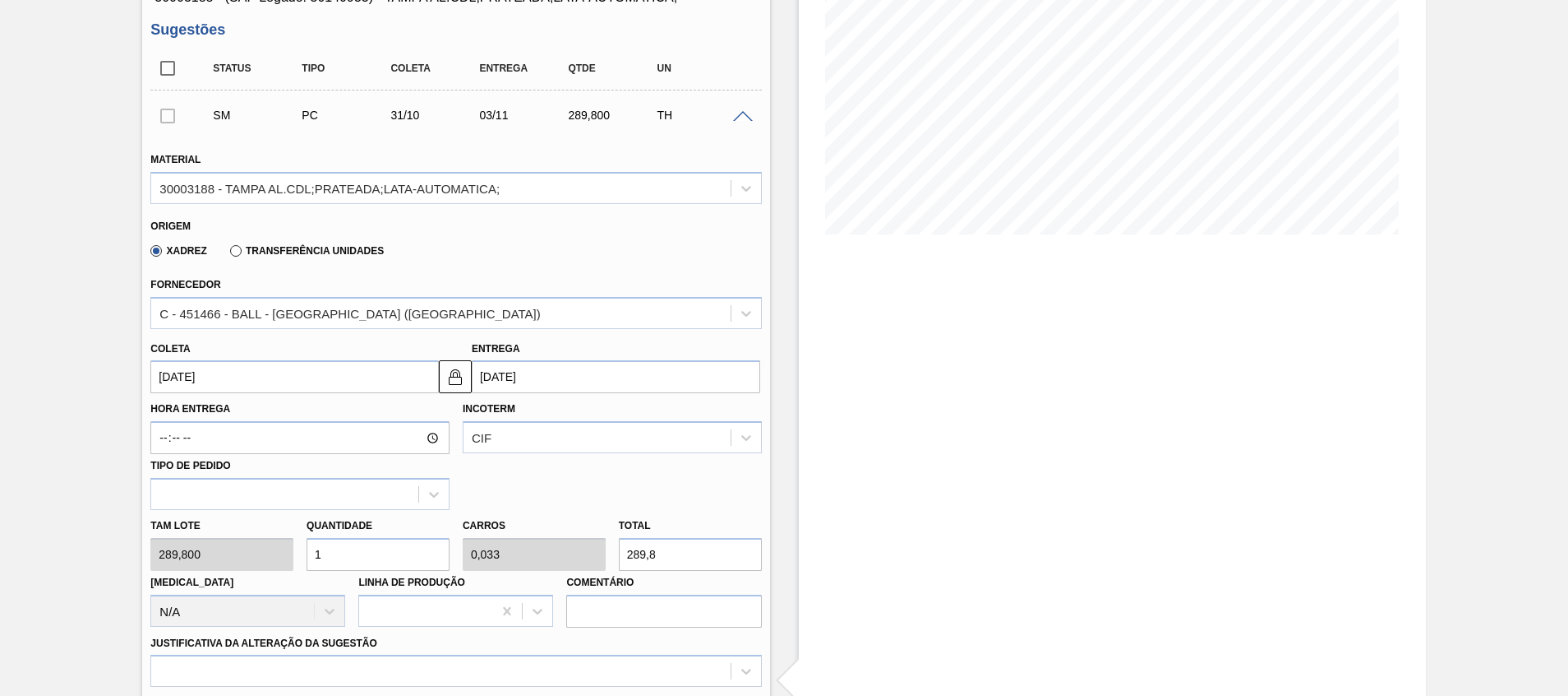
drag, startPoint x: 346, startPoint y: 551, endPoint x: 65, endPoint y: 553, distance: 281.0
click at [106, 558] on div "Pedido [PERSON_NAME] BR23 - [GEOGRAPHIC_DATA] DE ALUMÍNIO PRATEADA BALL CDL Uni…" at bounding box center [784, 664] width 1568 height 1656
type input "3"
type input "0,1"
type input "869,4"
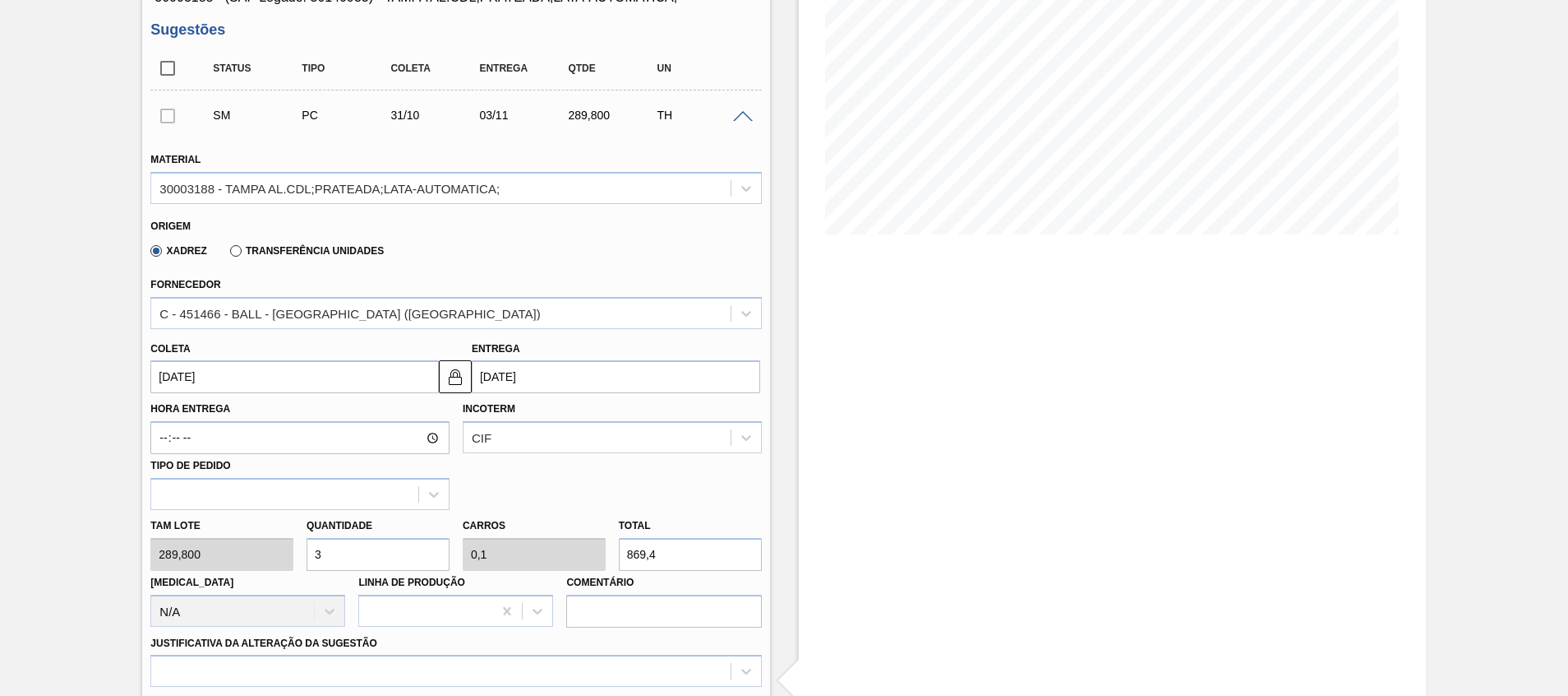
type input "32"
type input "1,067"
type input "9.273,6"
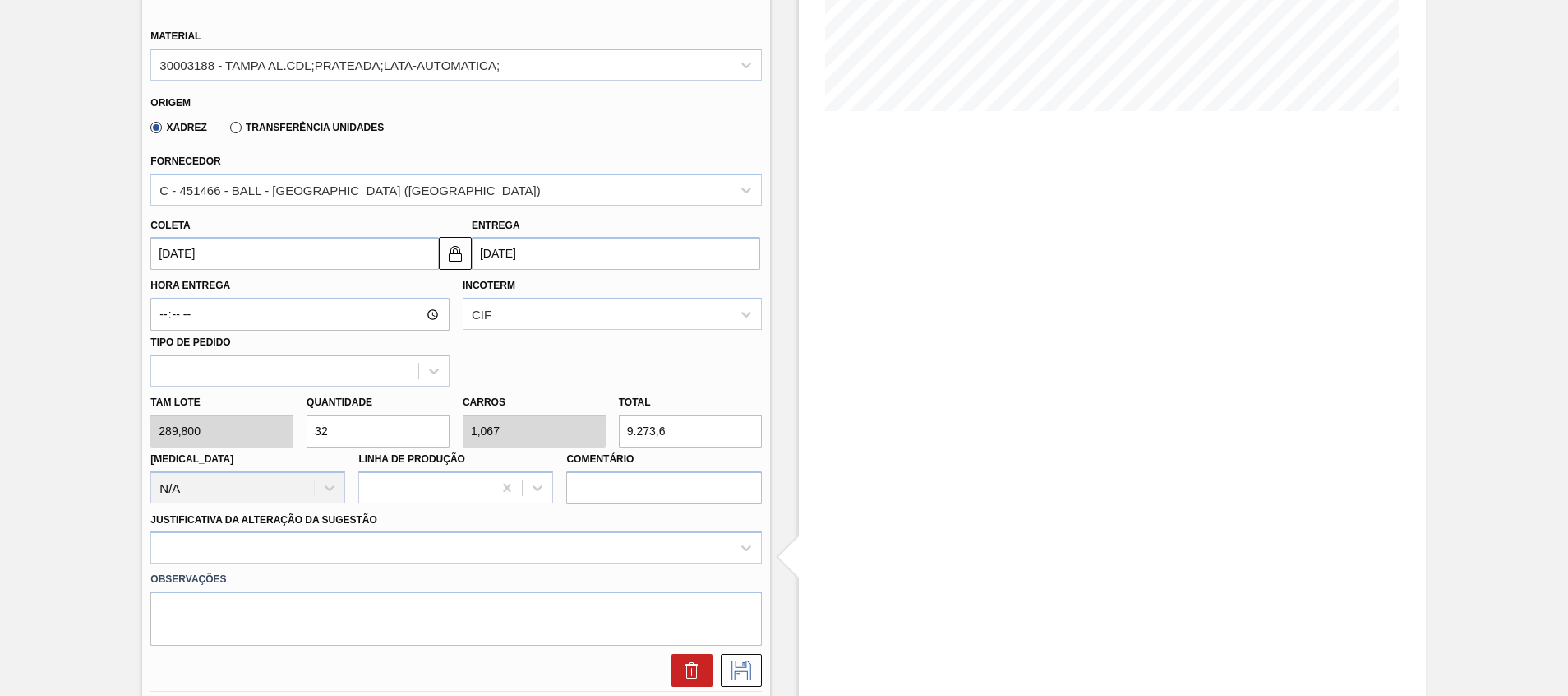
type input "32"
click at [310, 566] on div "Observações" at bounding box center [456, 604] width 624 height 82
click at [311, 554] on div at bounding box center [456, 547] width 611 height 32
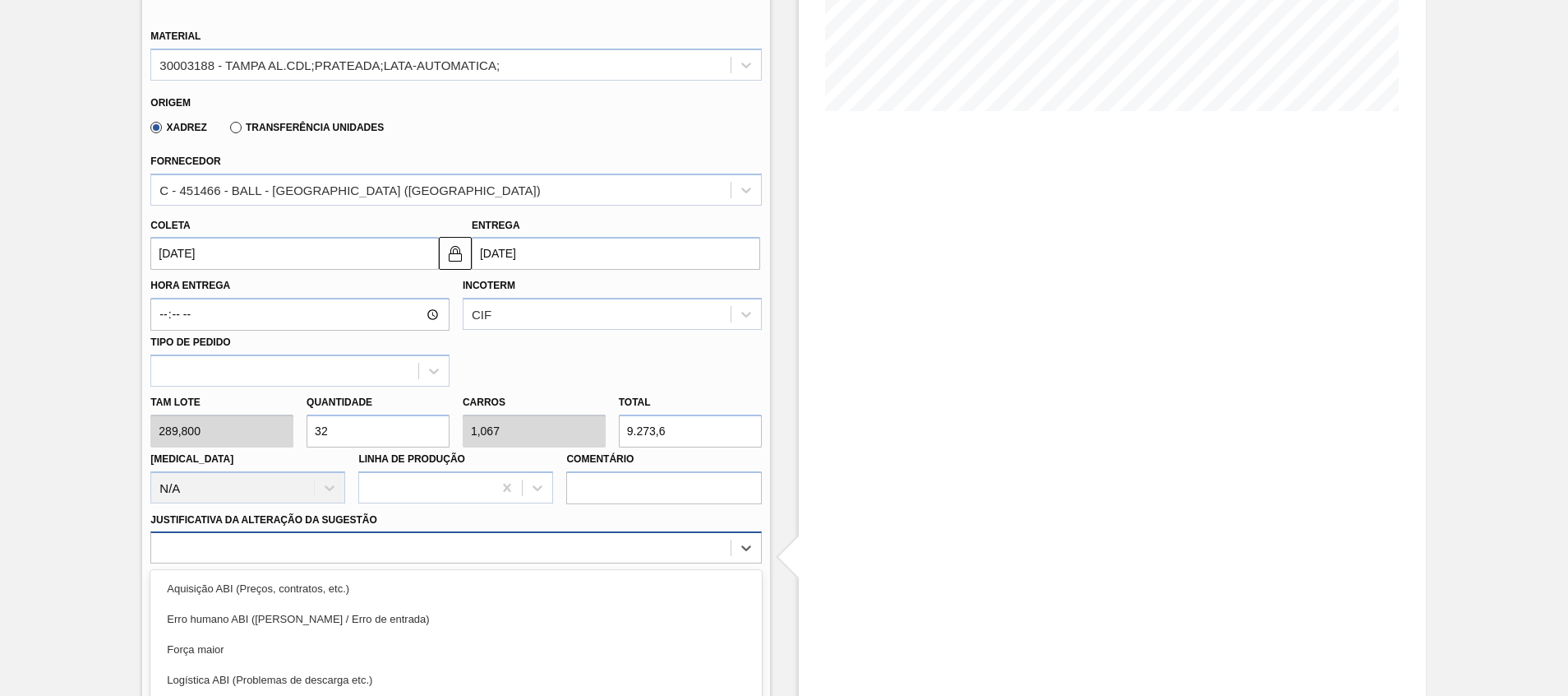
scroll to position [497, 0]
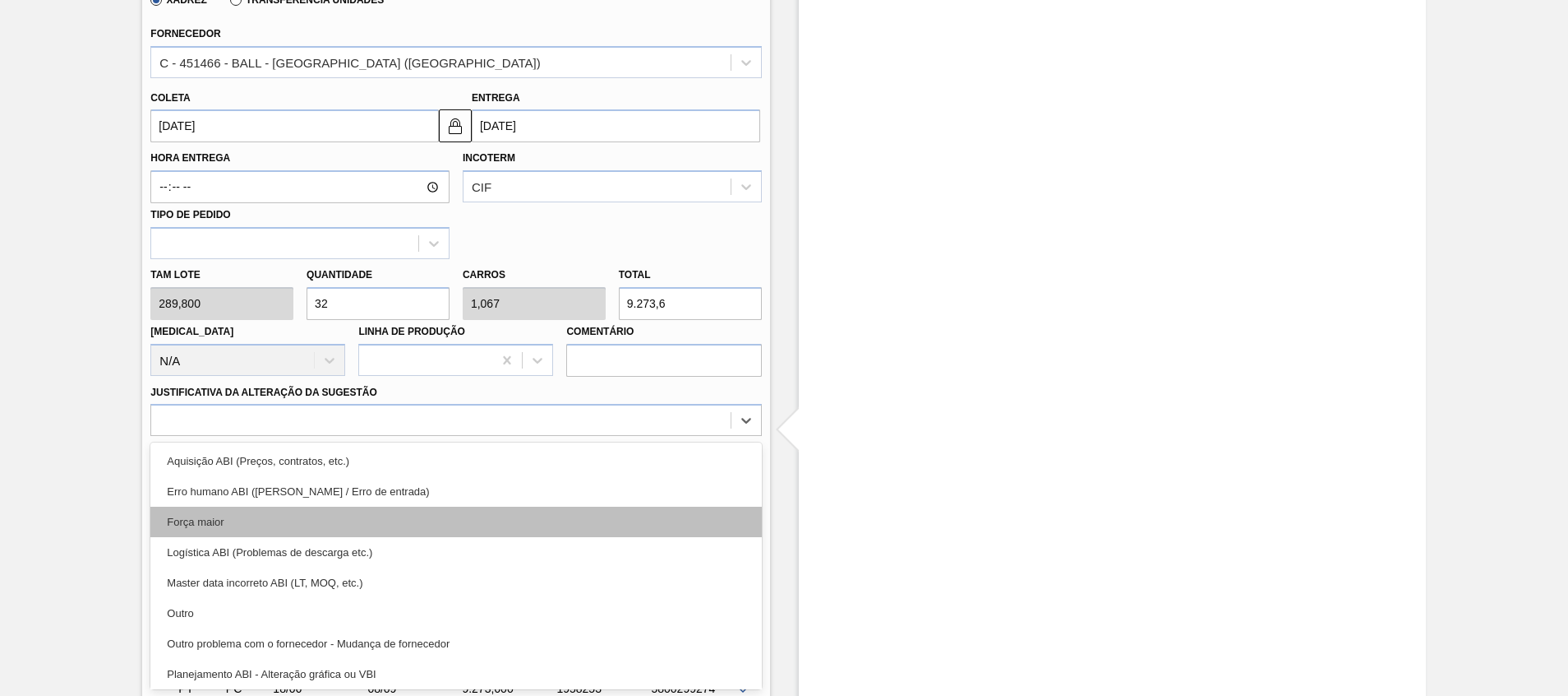
click at [350, 511] on div "Força maior" at bounding box center [456, 522] width 611 height 30
